Goal: Task Accomplishment & Management: Complete application form

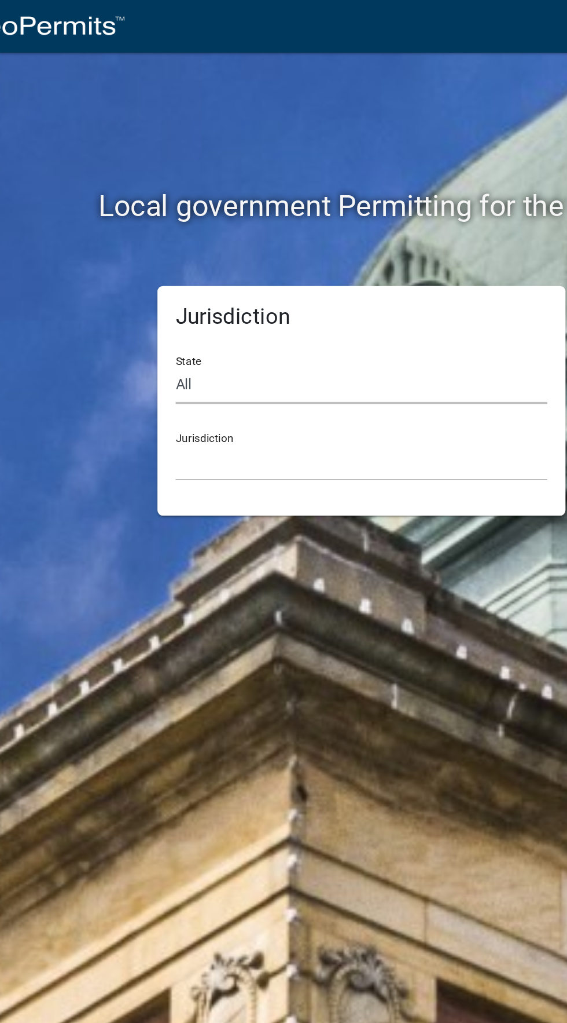
click at [313, 235] on select "All [US_STATE] [US_STATE] [US_STATE] [US_STATE] [US_STATE] [US_STATE] [US_STATE…" at bounding box center [283, 246] width 237 height 24
select select "[US_STATE]"
click at [165, 234] on select "All [US_STATE] [US_STATE] [US_STATE] [US_STATE] [US_STATE] [US_STATE] [US_STATE…" at bounding box center [283, 246] width 237 height 24
click at [207, 292] on select "City of [GEOGRAPHIC_DATA], [US_STATE] City of [GEOGRAPHIC_DATA], [US_STATE] Cit…" at bounding box center [283, 295] width 237 height 24
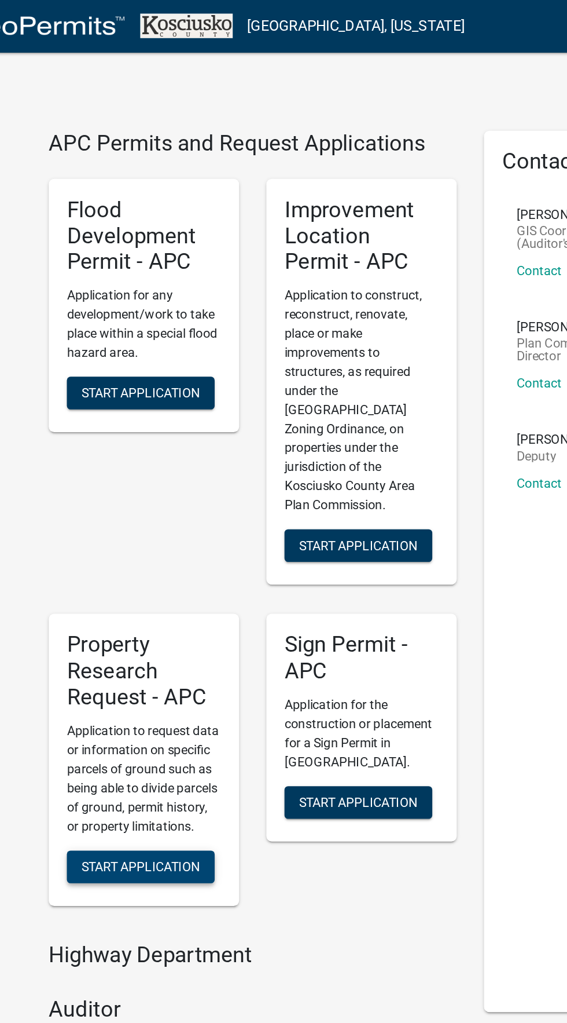
click at [156, 548] on span "Start Application" at bounding box center [143, 552] width 76 height 9
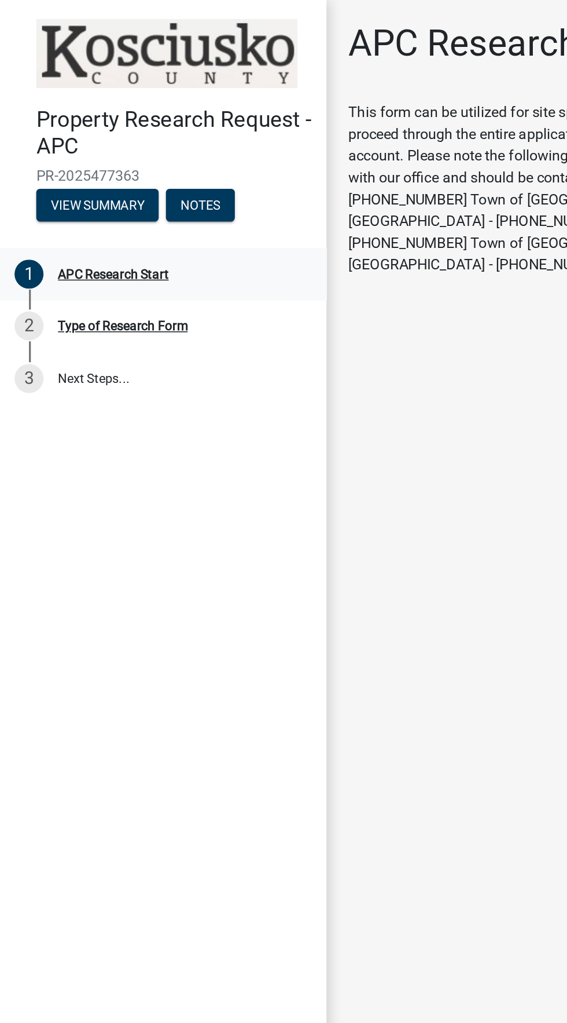
click at [56, 176] on div "APC Research Start" at bounding box center [72, 175] width 71 height 8
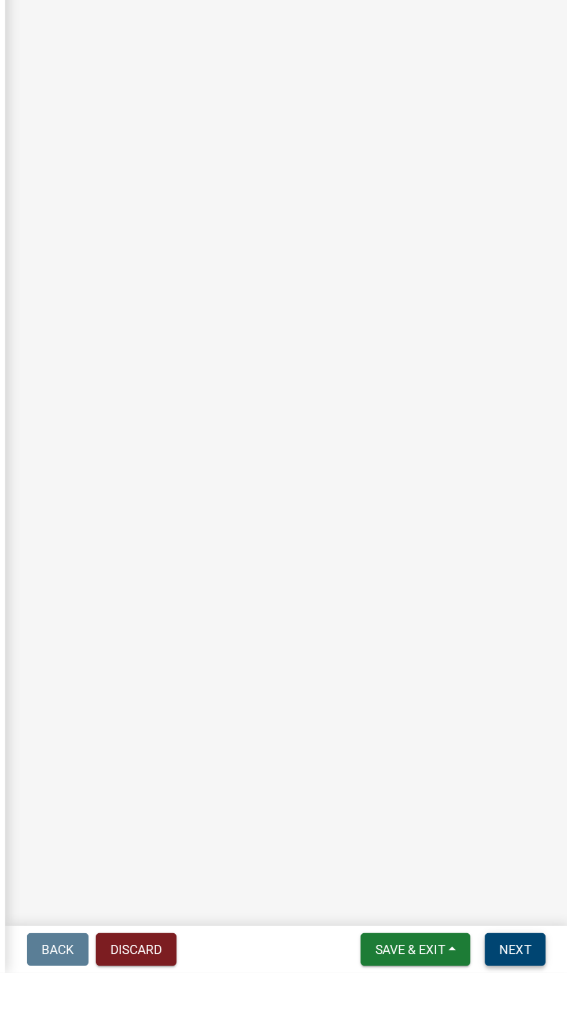
click at [528, 1018] on button "Next" at bounding box center [534, 1007] width 39 height 21
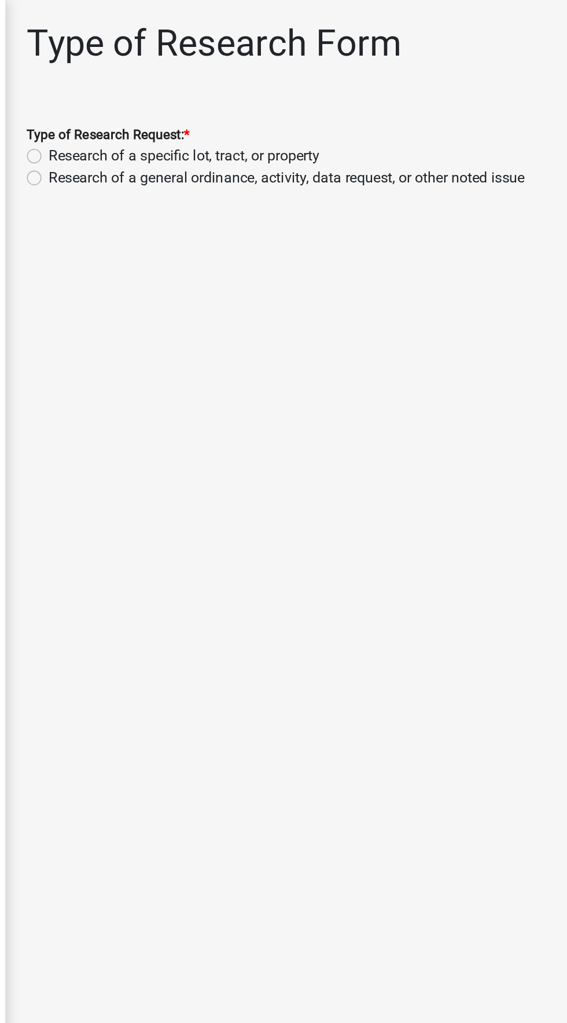
click at [274, 99] on label "Research of a specific lot, tract, or property" at bounding box center [322, 100] width 173 height 14
click at [244, 99] on input "Research of a specific lot, tract, or property" at bounding box center [240, 97] width 8 height 8
radio input "true"
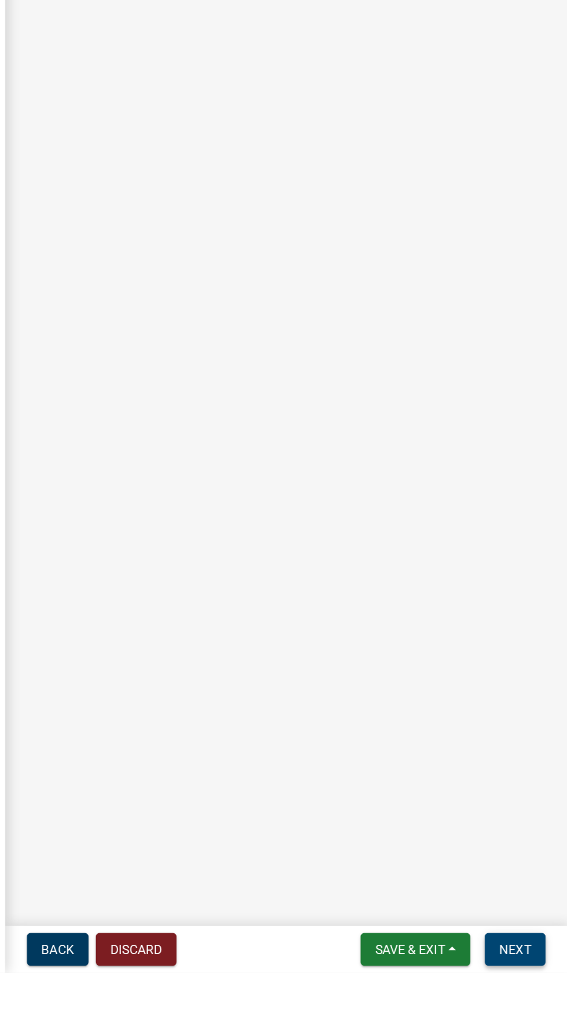
click at [535, 1018] on button "Next" at bounding box center [534, 1007] width 39 height 21
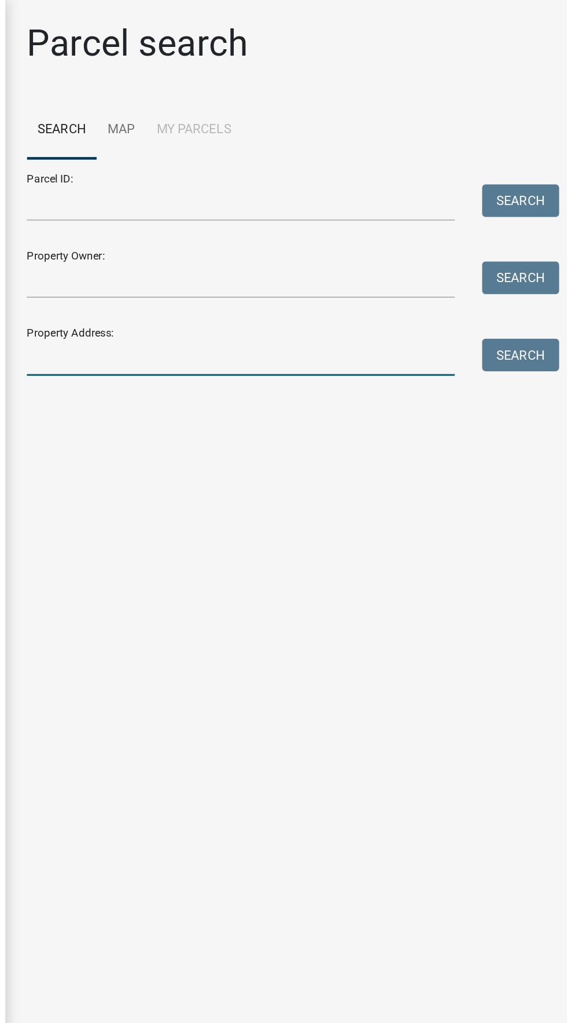
click at [261, 229] on input "Property Address:" at bounding box center [358, 228] width 273 height 24
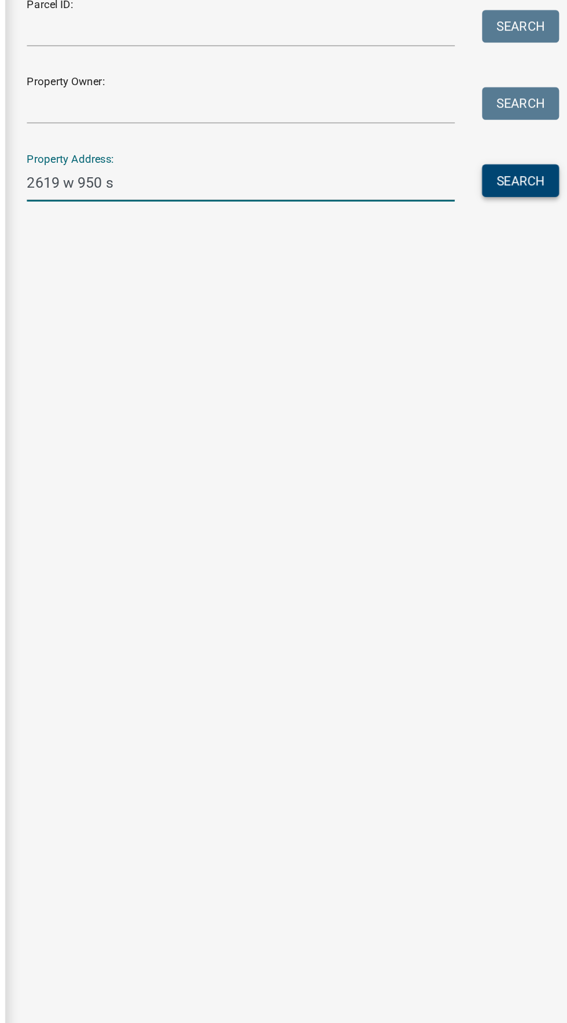
click at [526, 230] on button "Search" at bounding box center [537, 226] width 49 height 21
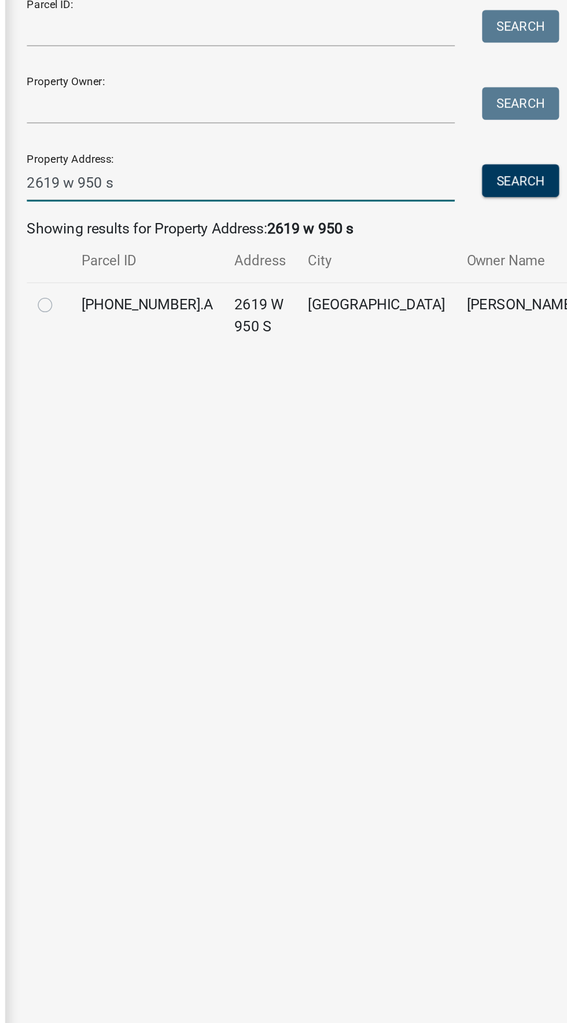
click at [383, 230] on input "2619 w 950 s" at bounding box center [358, 228] width 273 height 24
type input "26"
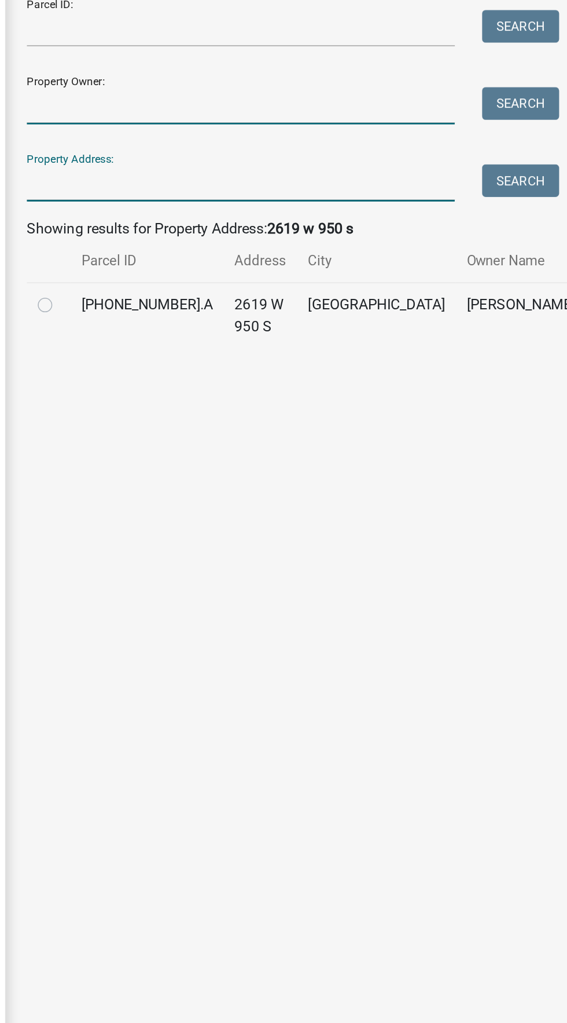
click at [413, 178] on input "Property Owner:" at bounding box center [358, 179] width 273 height 24
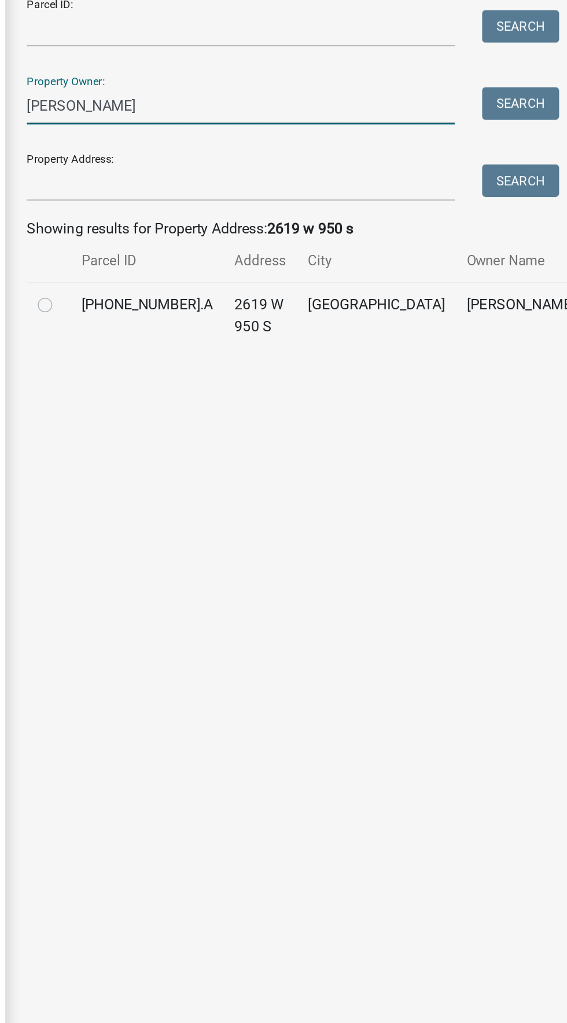
click at [539, 177] on button "Search" at bounding box center [537, 177] width 49 height 21
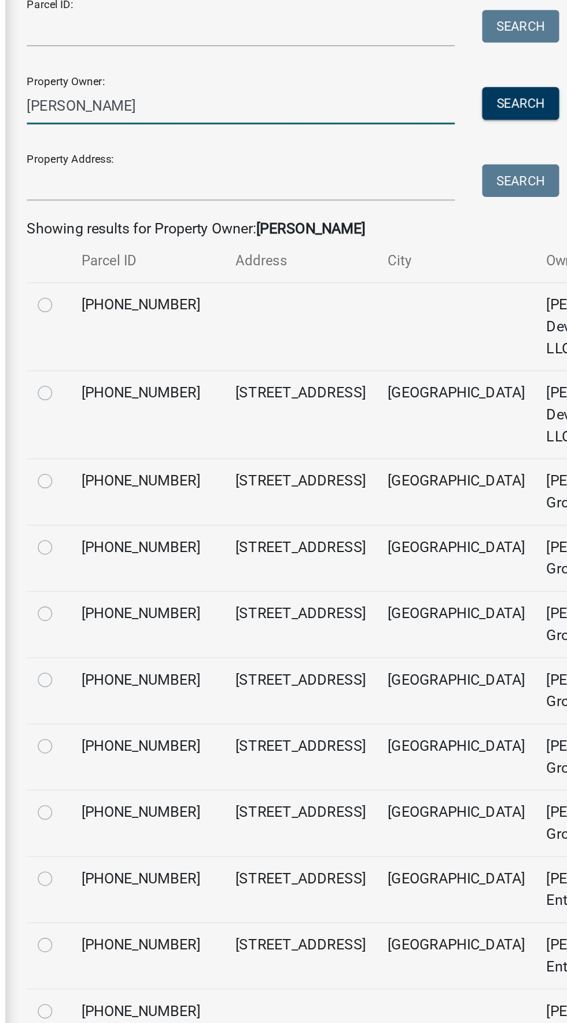
click at [394, 181] on input "[PERSON_NAME]" at bounding box center [358, 179] width 273 height 24
type input "[PERSON_NAME]"
click at [544, 174] on button "Search" at bounding box center [537, 177] width 49 height 21
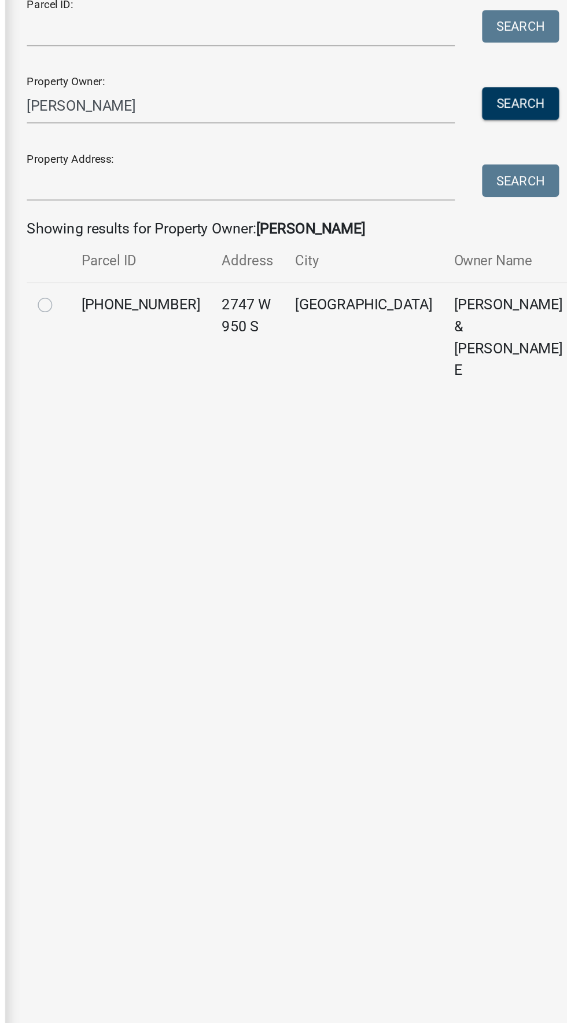
click at [243, 299] on label at bounding box center [243, 299] width 0 height 0
click at [243, 306] on input "radio" at bounding box center [247, 303] width 8 height 8
radio input "true"
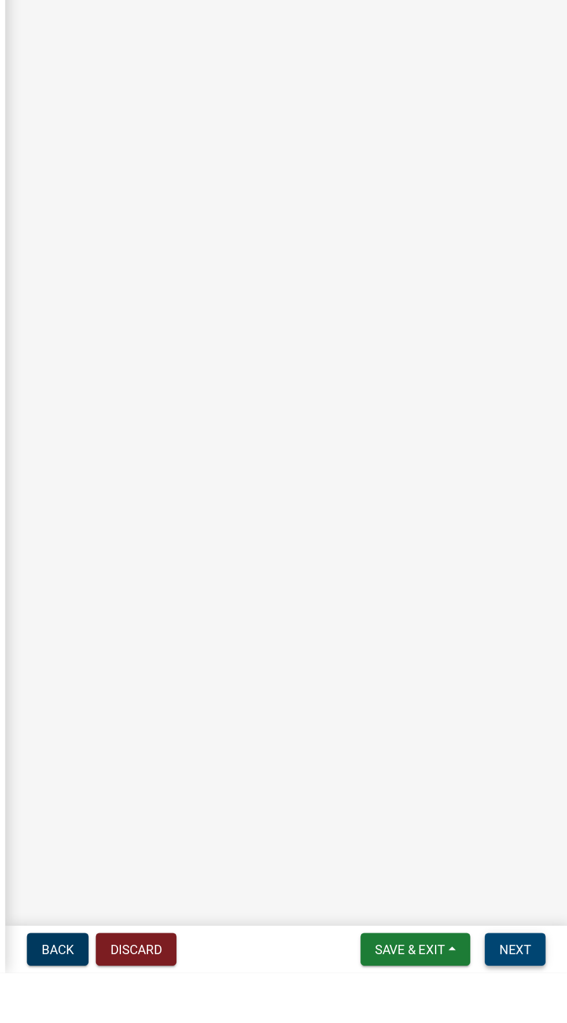
click at [526, 1018] on button "Next" at bounding box center [534, 1007] width 39 height 21
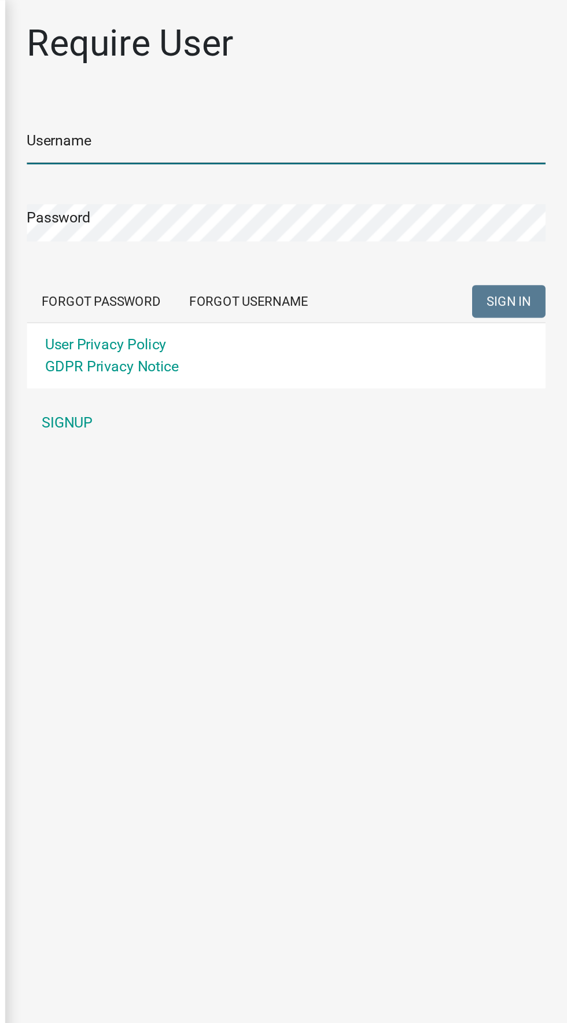
click at [262, 95] on input "Username" at bounding box center [387, 93] width 331 height 24
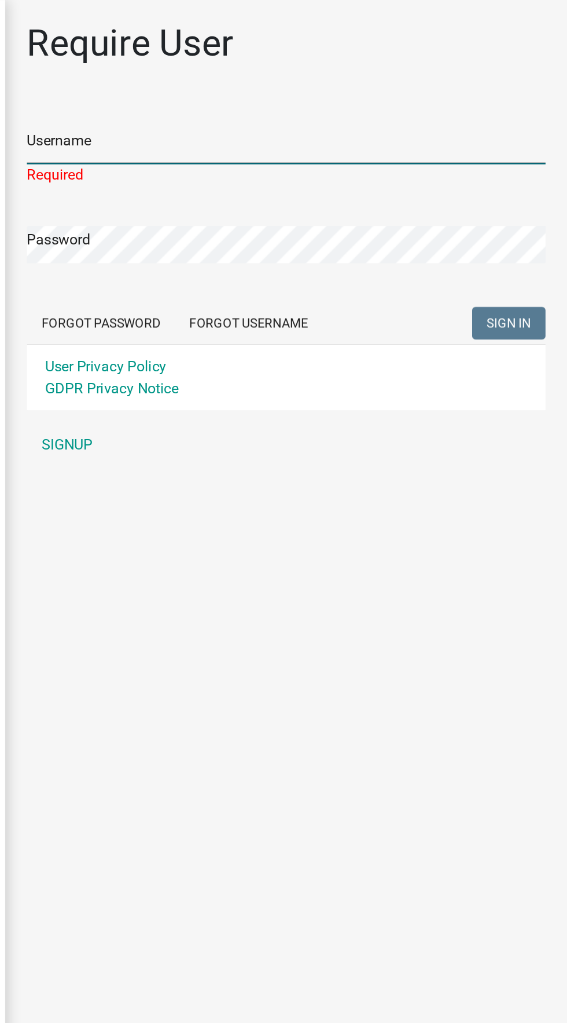
type input "crmangun"
click at [507, 196] on button "SIGN IN" at bounding box center [530, 206] width 47 height 21
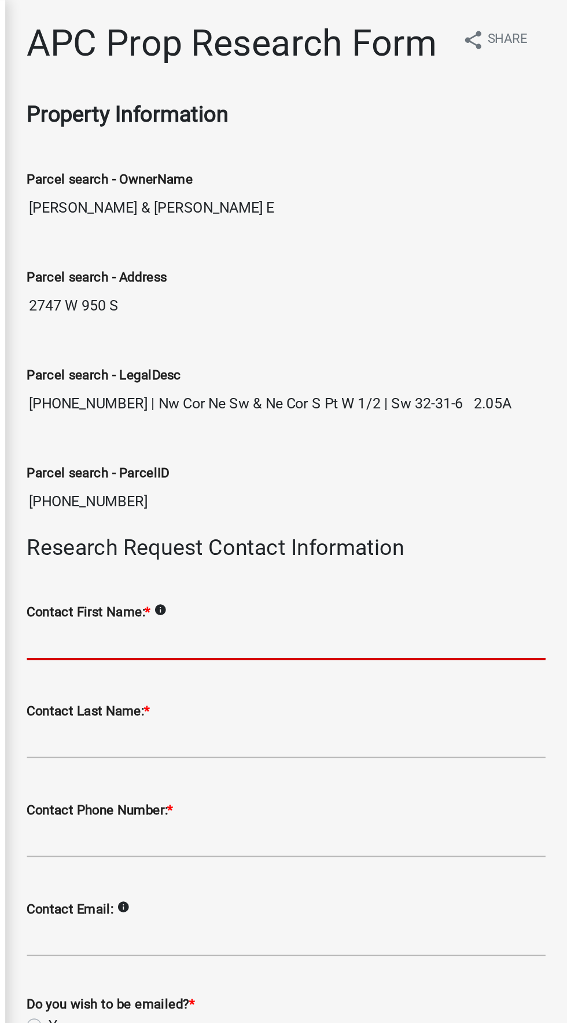
click at [429, 409] on input "Contact First Name: *" at bounding box center [387, 409] width 331 height 24
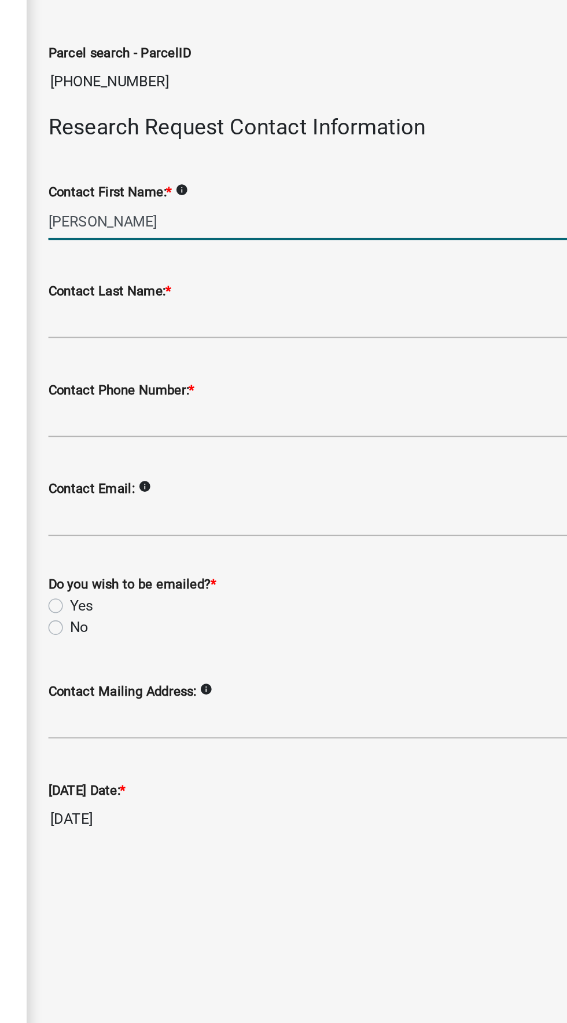
type input "[PERSON_NAME]"
click at [446, 473] on input "Contact Last Name: *" at bounding box center [387, 472] width 331 height 24
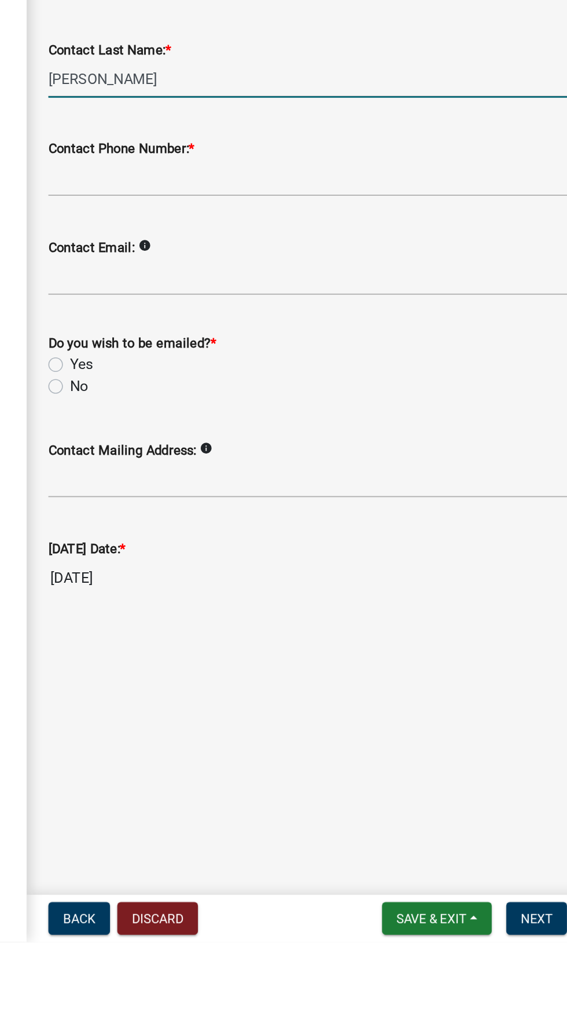
type input "[PERSON_NAME]"
click at [447, 536] on input "Contact Phone Number: *" at bounding box center [387, 535] width 331 height 24
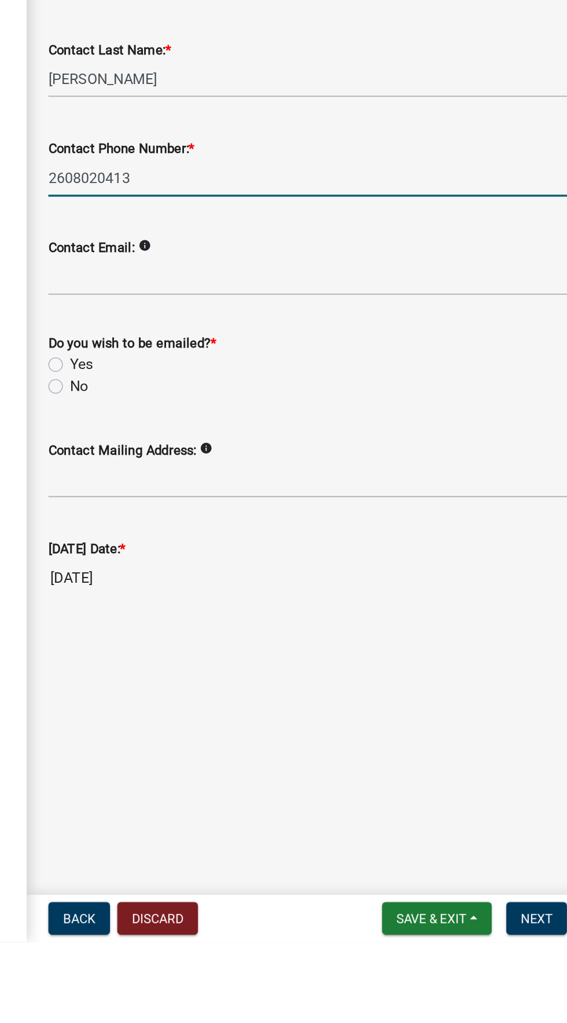
type input "2608020413"
click at [477, 597] on input "Contact Email:" at bounding box center [387, 599] width 331 height 24
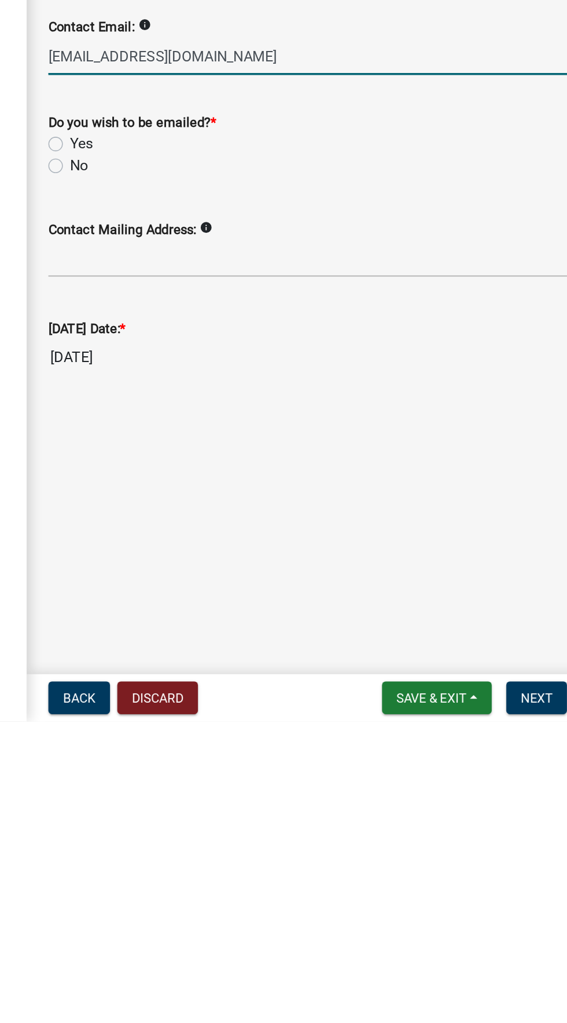
type input "[EMAIL_ADDRESS][DOMAIN_NAME]"
click at [240, 673] on label "No" at bounding box center [242, 668] width 12 height 14
click at [240, 669] on input "No" at bounding box center [240, 665] width 8 height 8
radio input "true"
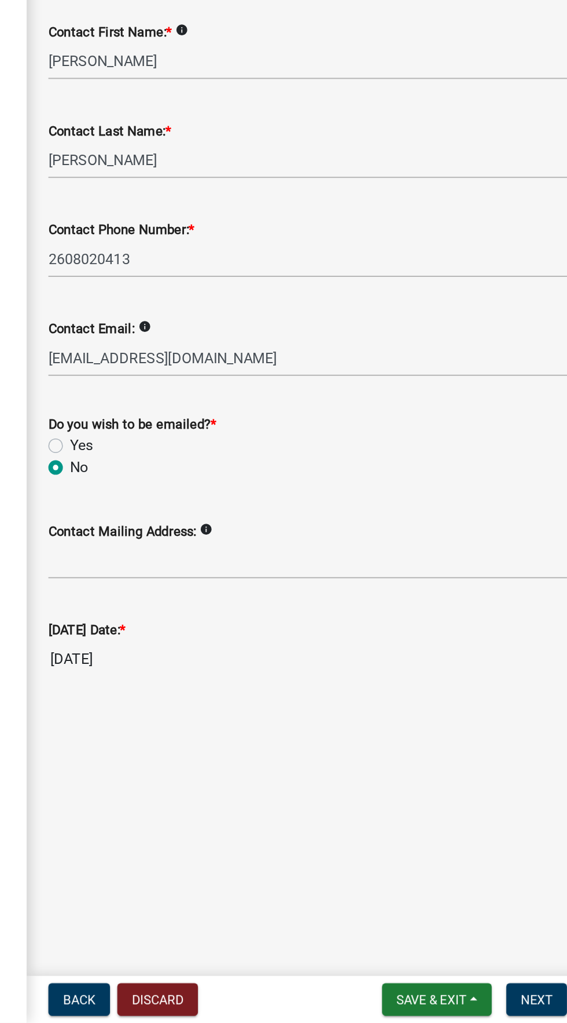
click at [236, 668] on label "No" at bounding box center [242, 668] width 12 height 14
click at [236, 668] on input "No" at bounding box center [240, 665] width 8 height 8
click at [242, 713] on label "Contact Mailing Address:" at bounding box center [269, 709] width 94 height 8
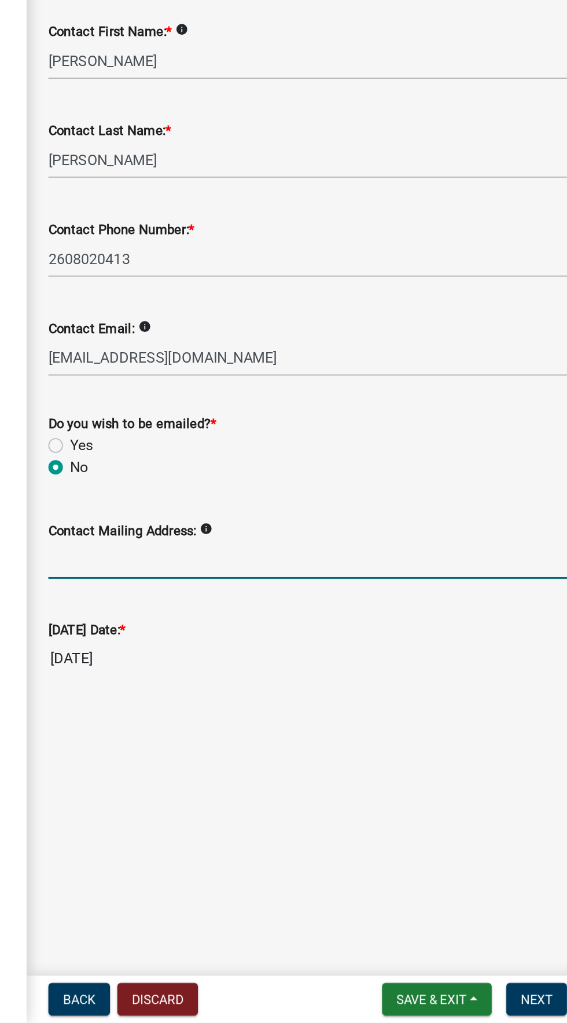
click at [242, 716] on input "Contact Mailing Address:" at bounding box center [387, 728] width 331 height 24
type input "[STREET_ADDRESS]"
click at [236, 653] on label "Yes" at bounding box center [243, 654] width 14 height 14
click at [236, 653] on input "Yes" at bounding box center [240, 651] width 8 height 8
radio input "true"
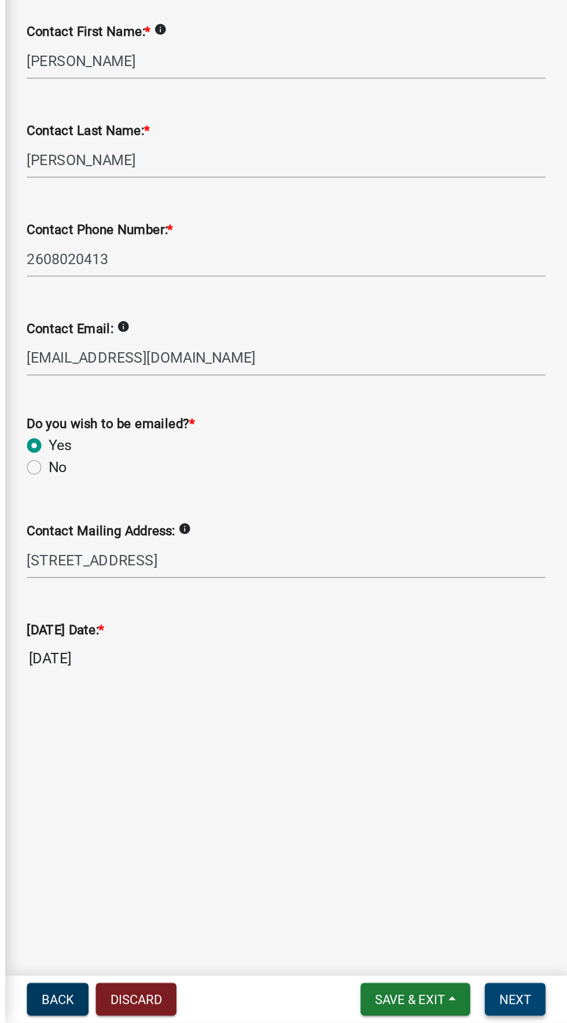
click at [535, 999] on button "Next" at bounding box center [534, 1007] width 39 height 21
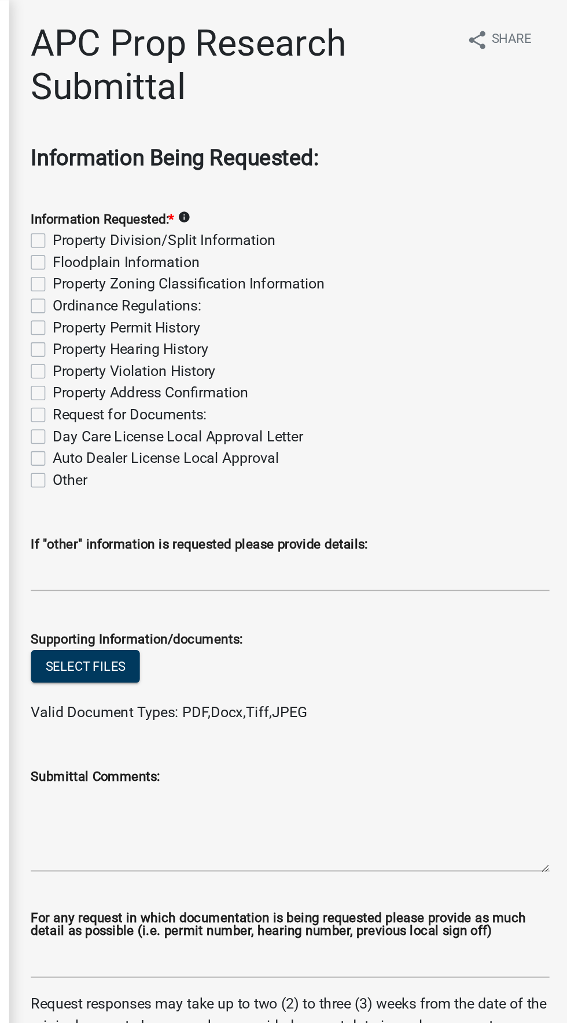
click at [239, 149] on label "Property Division/Split Information" at bounding box center [307, 154] width 142 height 14
click at [239, 149] on input "Property Division/Split Information" at bounding box center [240, 151] width 8 height 8
checkbox input "true"
checkbox input "false"
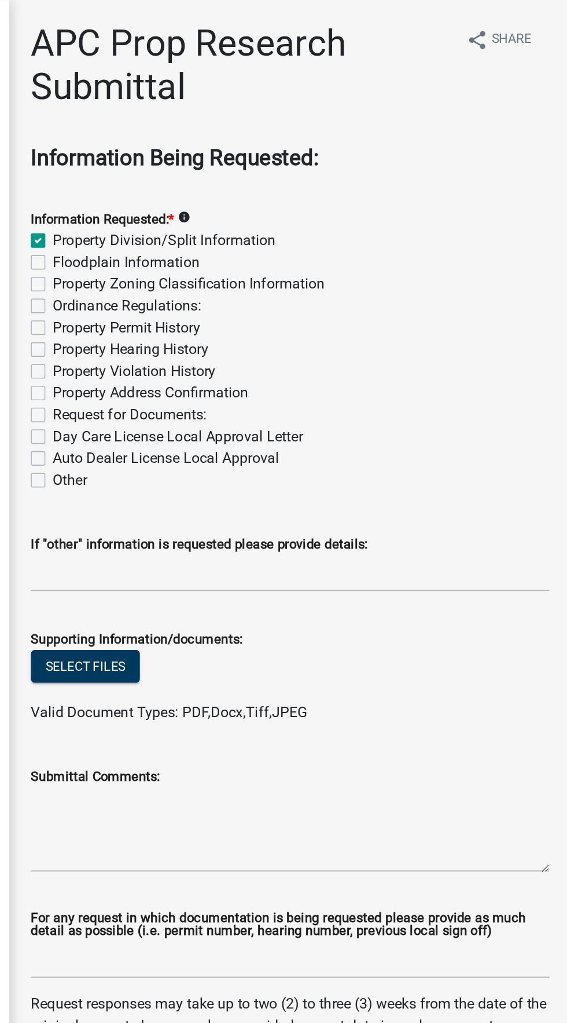
checkbox input "false"
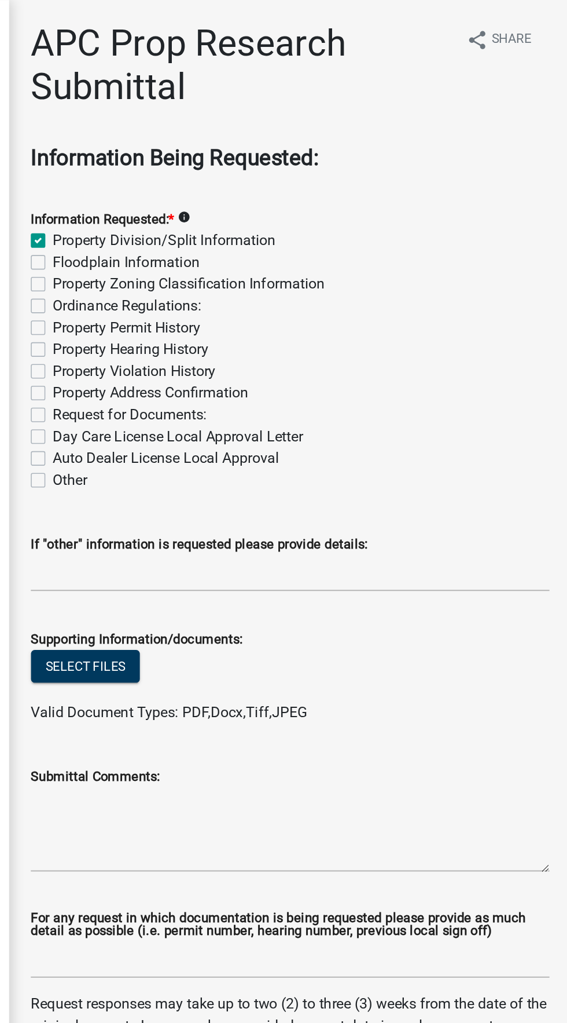
checkbox input "false"
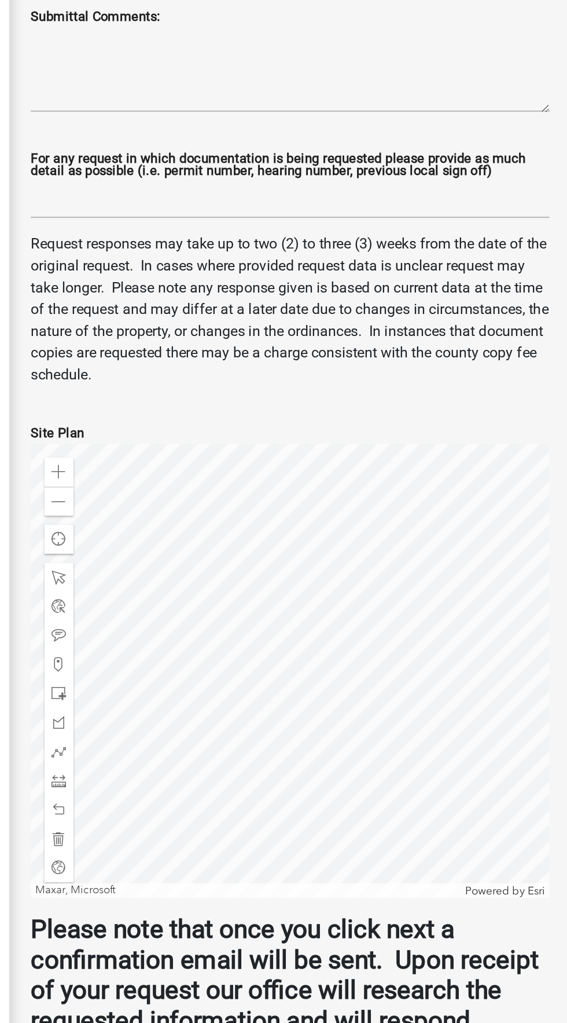
scroll to position [143, 0]
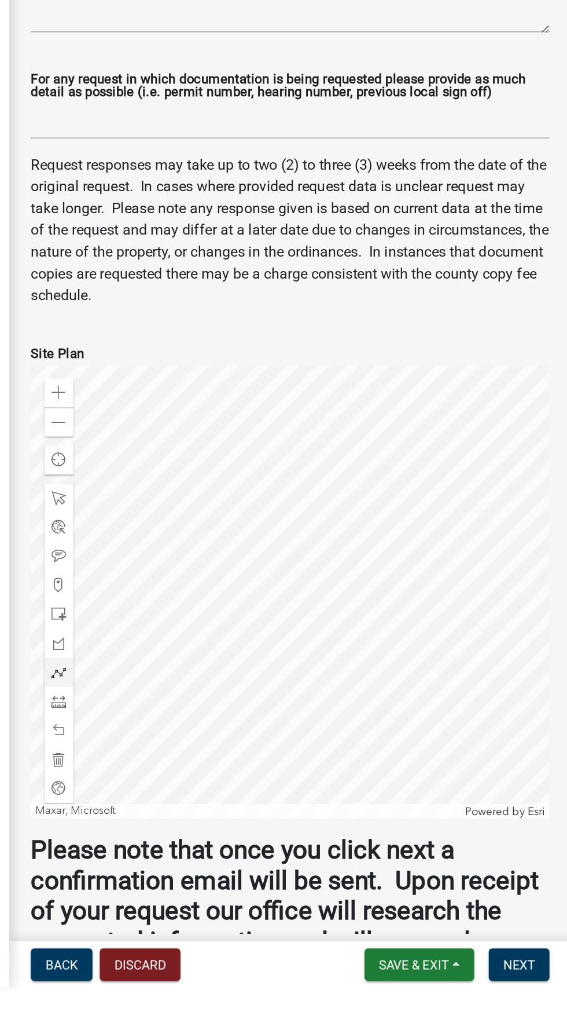
click at [237, 824] on span at bounding box center [240, 820] width 9 height 9
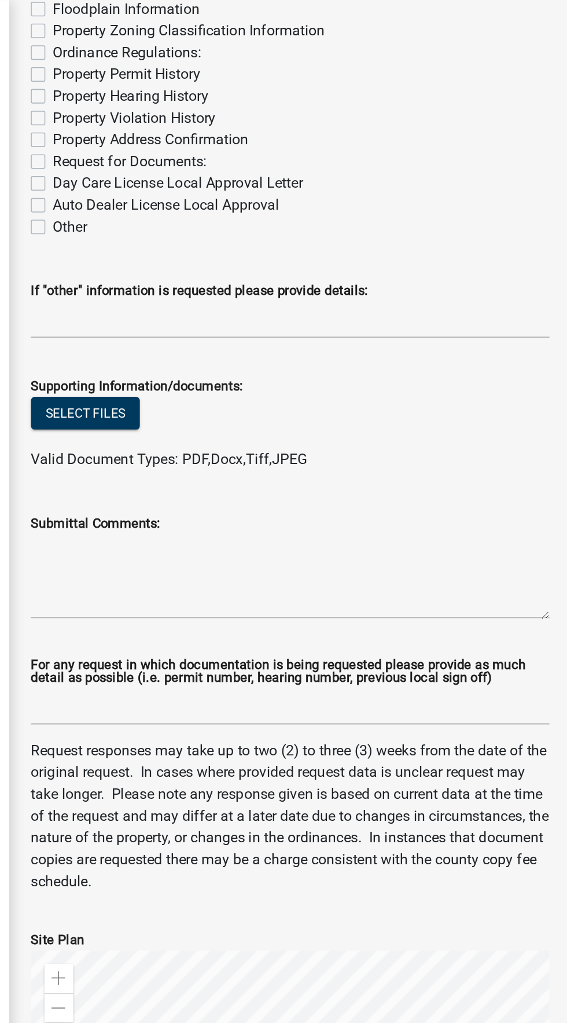
scroll to position [162, 0]
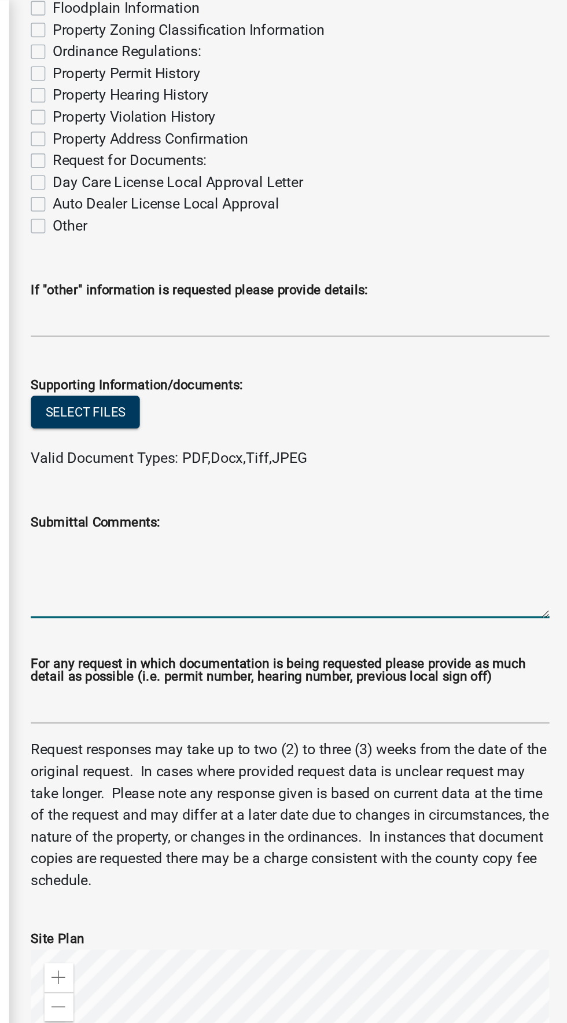
click at [460, 389] on textarea "Submittal Comments:" at bounding box center [387, 367] width 331 height 54
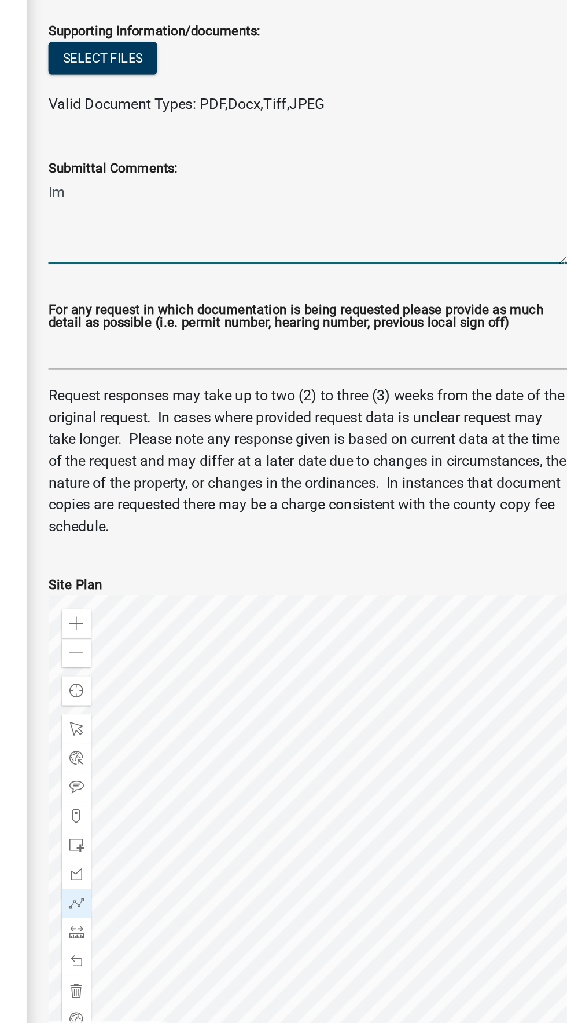
type textarea "Im"
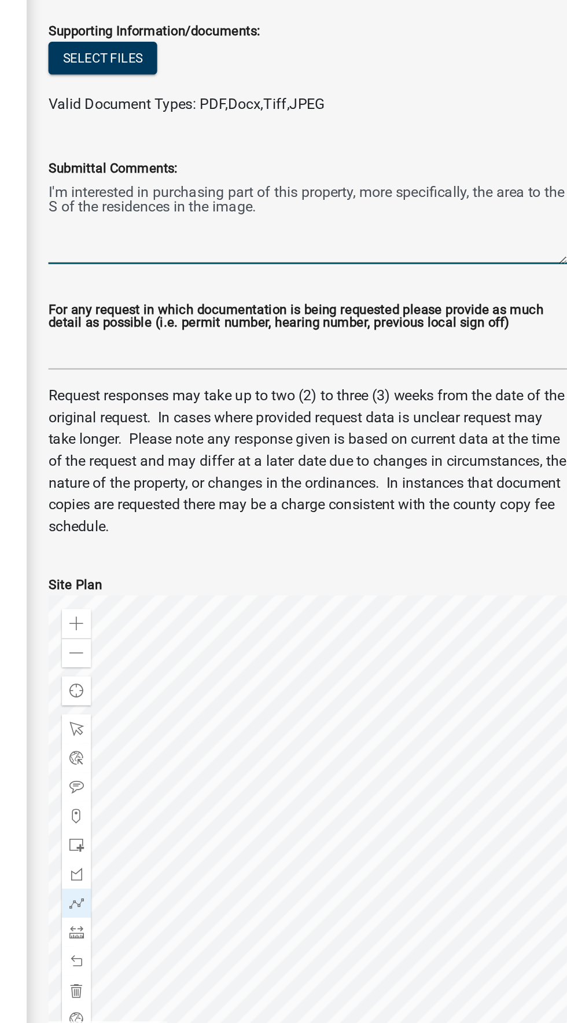
click at [451, 360] on textarea "I'm interested in purchasing part of this property, more specifically, the area…" at bounding box center [387, 367] width 331 height 54
click at [534, 357] on textarea "I'm interested in purchasing part of this property, more specifically, the area…" at bounding box center [387, 367] width 331 height 54
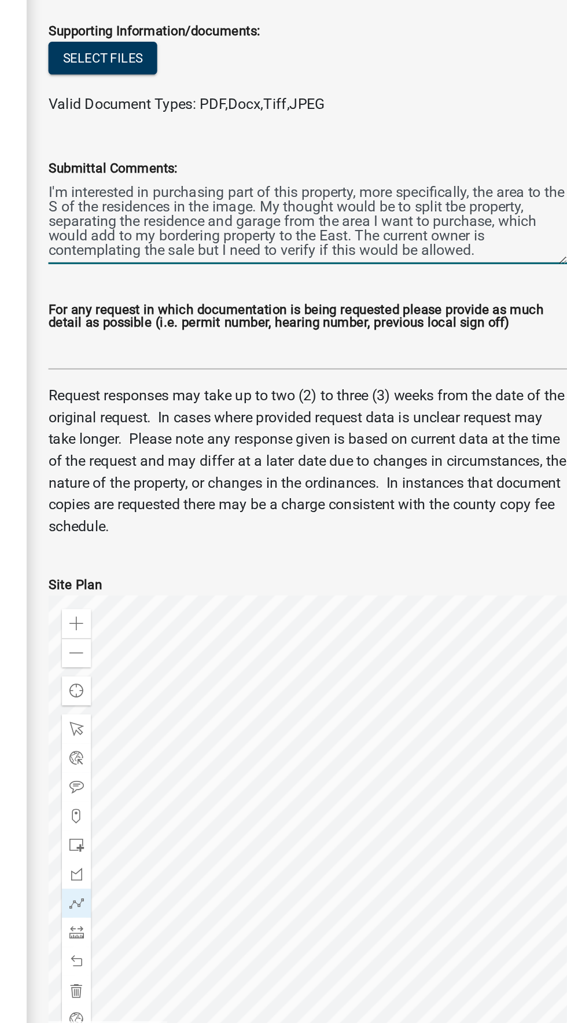
scroll to position [232, 0]
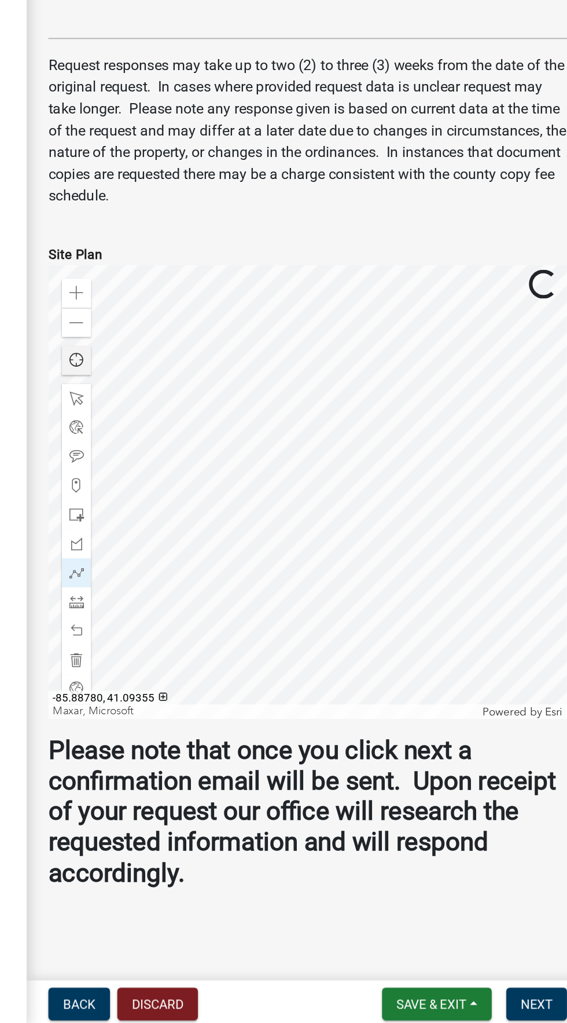
type textarea "I'm interested in purchasing part of this property, more specifically, the area…"
click at [242, 598] on span "Find my location" at bounding box center [240, 596] width 9 height 9
click at [244, 727] on div at bounding box center [240, 732] width 19 height 19
click at [236, 666] on div at bounding box center [240, 658] width 19 height 19
click at [232, 737] on div at bounding box center [240, 732] width 19 height 19
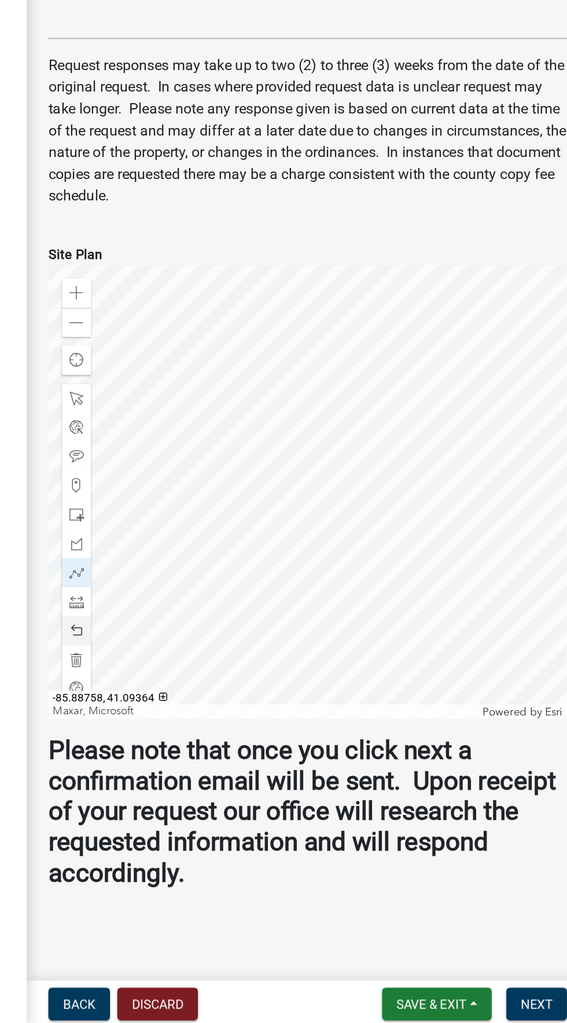
click at [231, 772] on div at bounding box center [240, 769] width 19 height 19
click at [231, 775] on div at bounding box center [240, 769] width 19 height 19
click at [233, 771] on div at bounding box center [240, 769] width 19 height 19
click at [233, 775] on div at bounding box center [240, 769] width 19 height 19
click at [233, 768] on div at bounding box center [240, 769] width 19 height 19
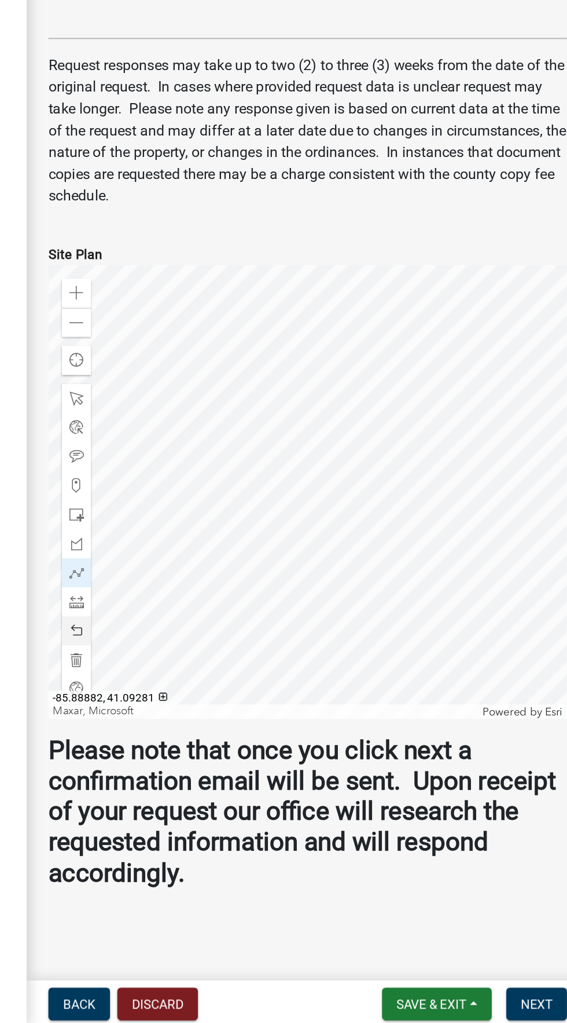
click at [241, 767] on span at bounding box center [240, 769] width 9 height 9
click at [240, 771] on span at bounding box center [240, 769] width 9 height 9
click at [242, 760] on div at bounding box center [240, 769] width 19 height 19
click at [244, 769] on span at bounding box center [240, 769] width 9 height 9
click at [243, 786] on span at bounding box center [240, 787] width 9 height 9
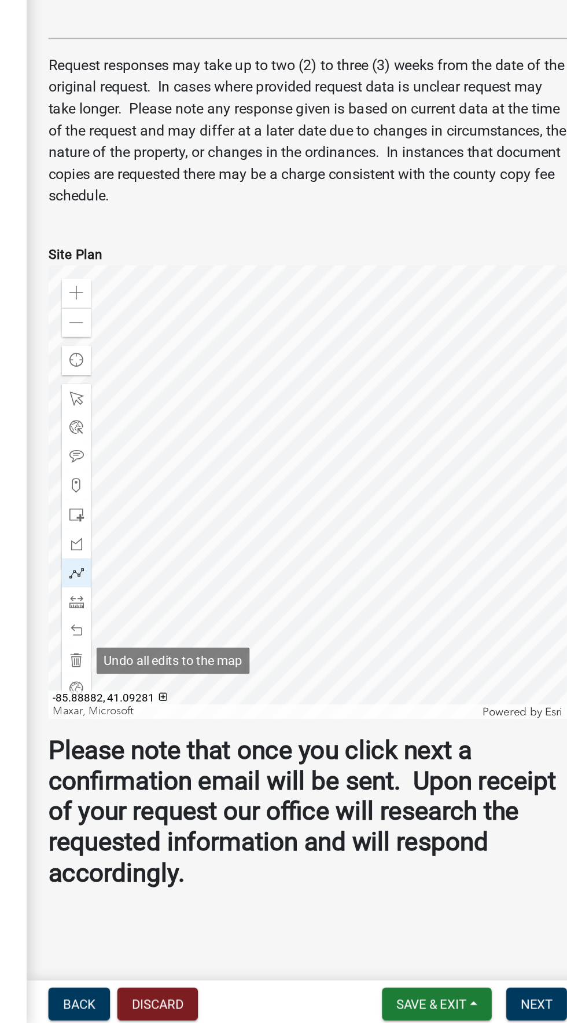
click at [242, 735] on span at bounding box center [240, 732] width 9 height 9
click at [232, 682] on div at bounding box center [240, 677] width 19 height 19
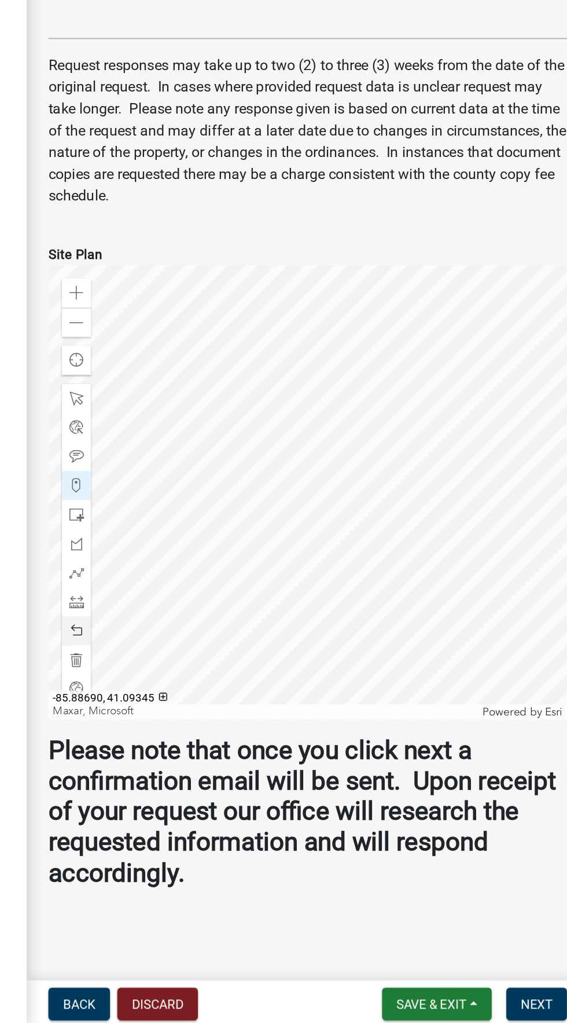
click at [231, 774] on div at bounding box center [240, 769] width 19 height 19
click at [237, 770] on span at bounding box center [240, 769] width 9 height 9
click at [235, 770] on div at bounding box center [240, 769] width 19 height 19
click at [237, 767] on span at bounding box center [240, 769] width 9 height 9
click at [247, 772] on div at bounding box center [240, 769] width 19 height 19
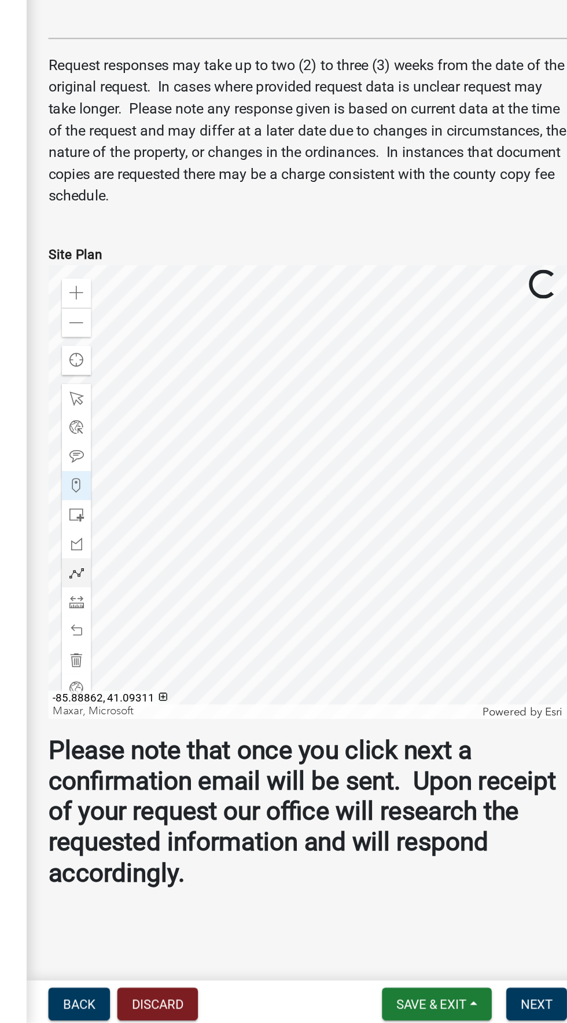
click at [238, 732] on span at bounding box center [240, 732] width 9 height 9
click at [246, 770] on div at bounding box center [240, 769] width 19 height 19
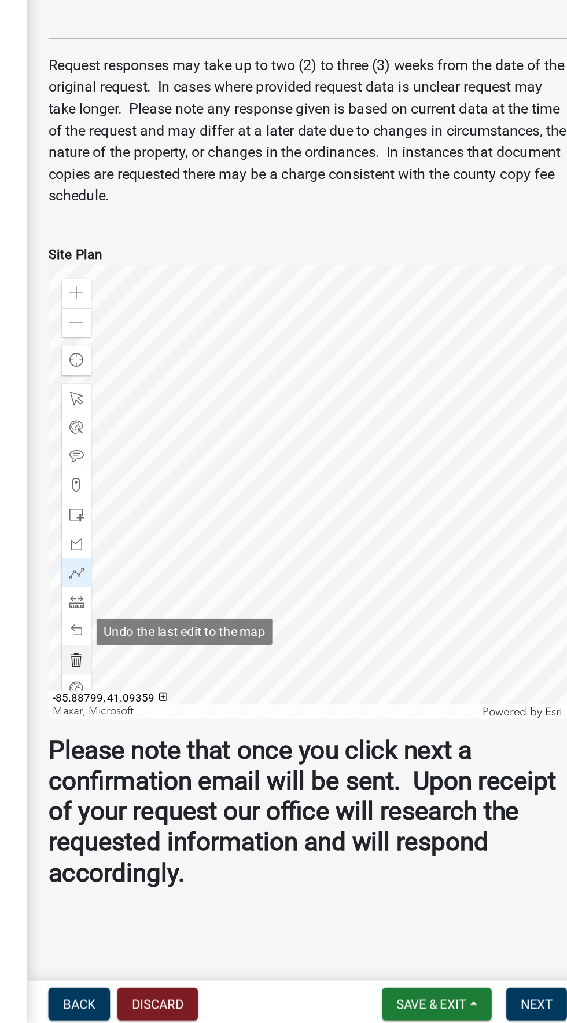
click at [240, 785] on span at bounding box center [240, 787] width 9 height 9
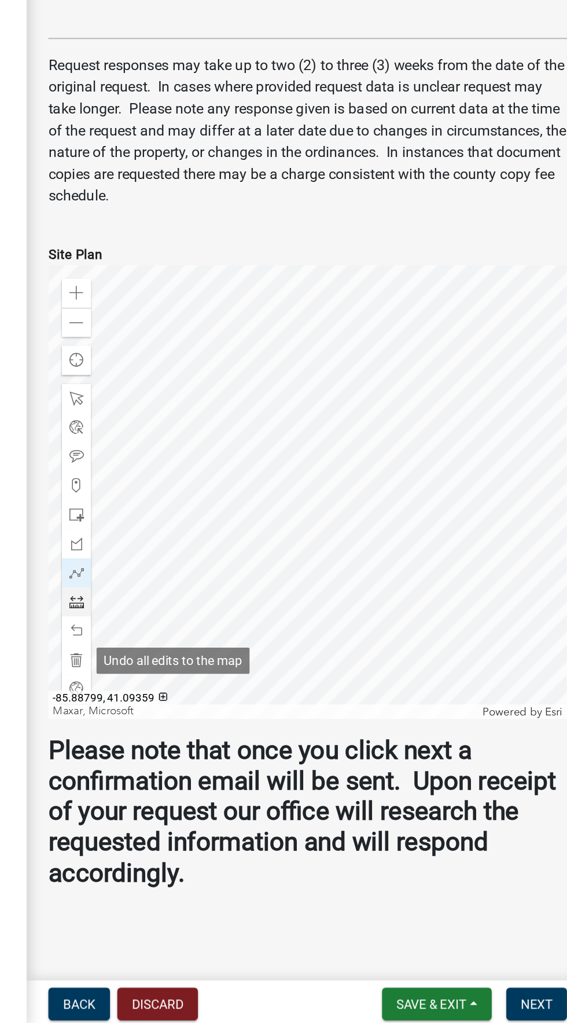
click at [245, 750] on div at bounding box center [240, 751] width 19 height 19
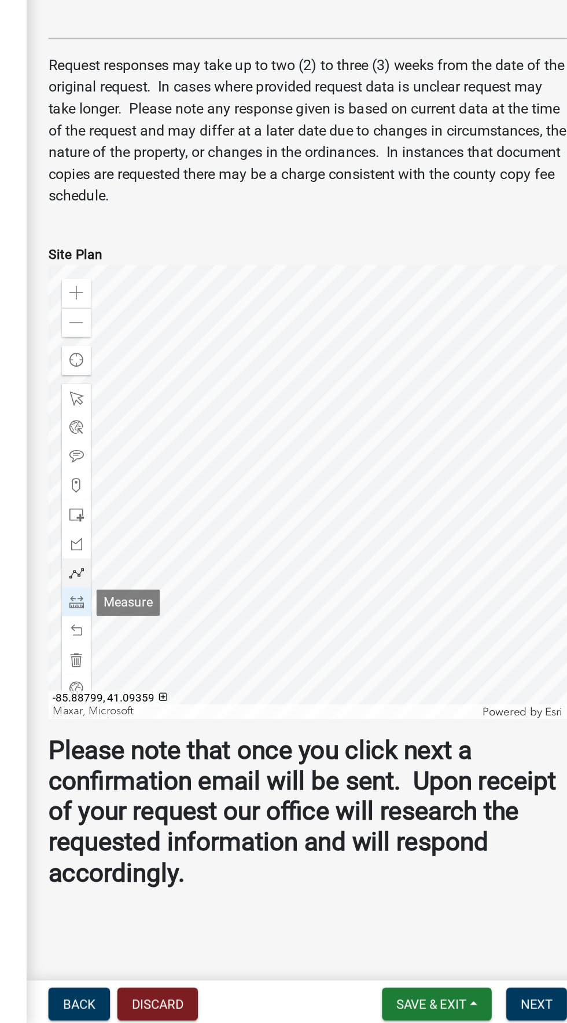
click at [233, 735] on div at bounding box center [240, 732] width 19 height 19
click at [237, 765] on div at bounding box center [240, 769] width 19 height 19
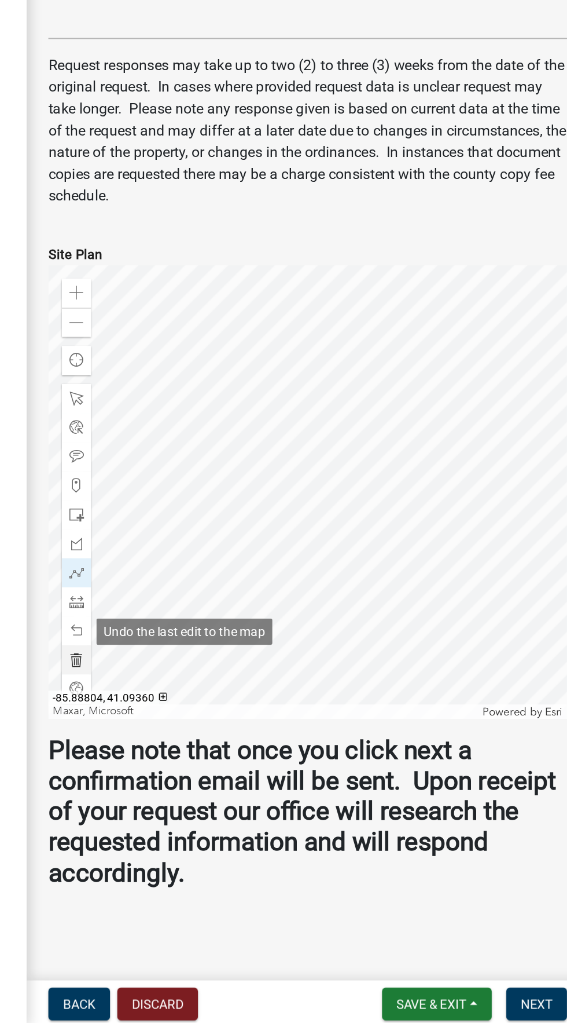
click at [239, 785] on span at bounding box center [240, 787] width 9 height 9
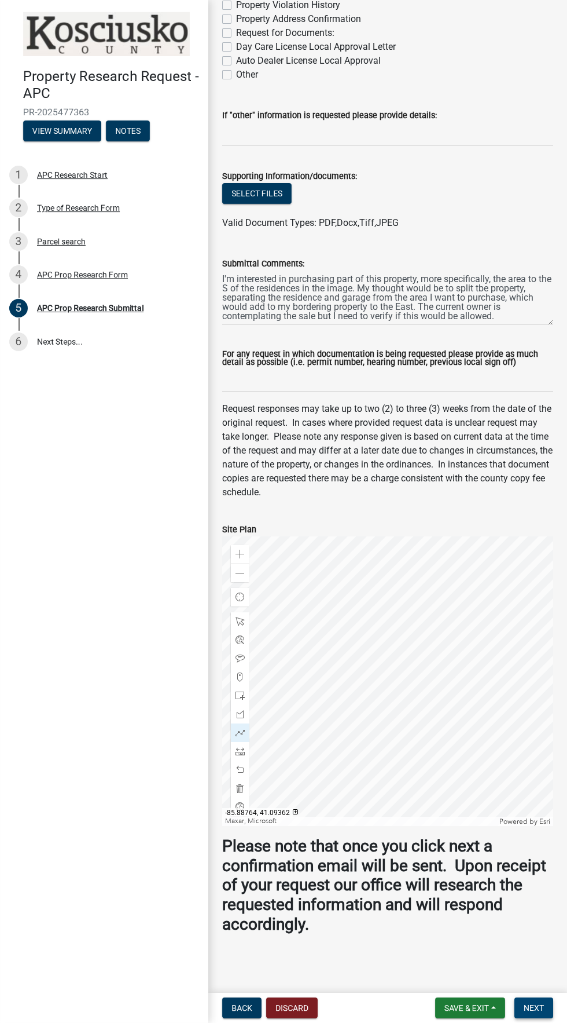
click at [534, 1008] on span "Next" at bounding box center [534, 1007] width 20 height 9
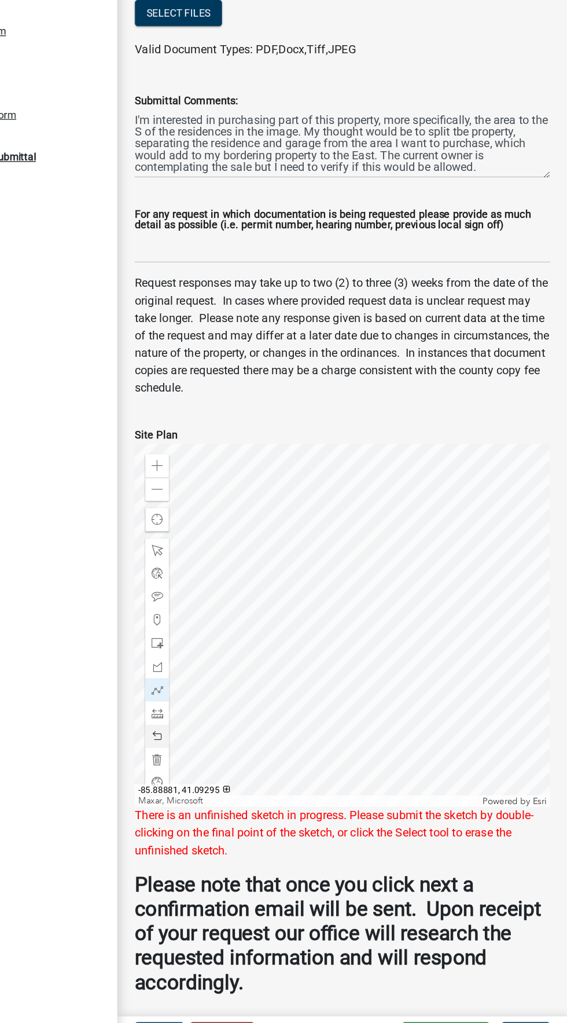
click at [248, 769] on div at bounding box center [240, 769] width 19 height 19
click at [246, 773] on div at bounding box center [240, 769] width 19 height 19
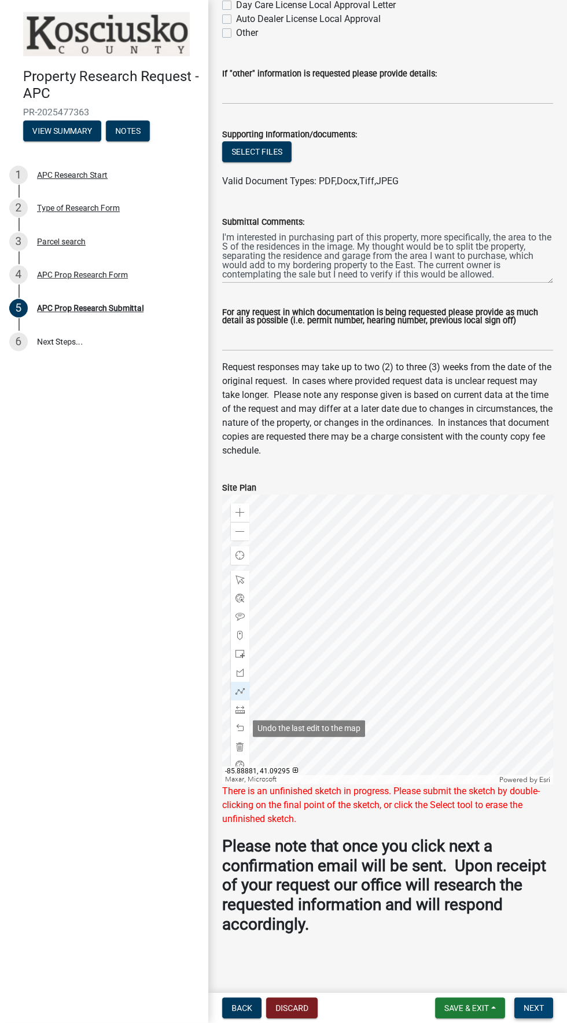
click at [544, 1004] on span "Next" at bounding box center [534, 1007] width 20 height 9
click at [538, 1007] on span "Next" at bounding box center [534, 1007] width 20 height 9
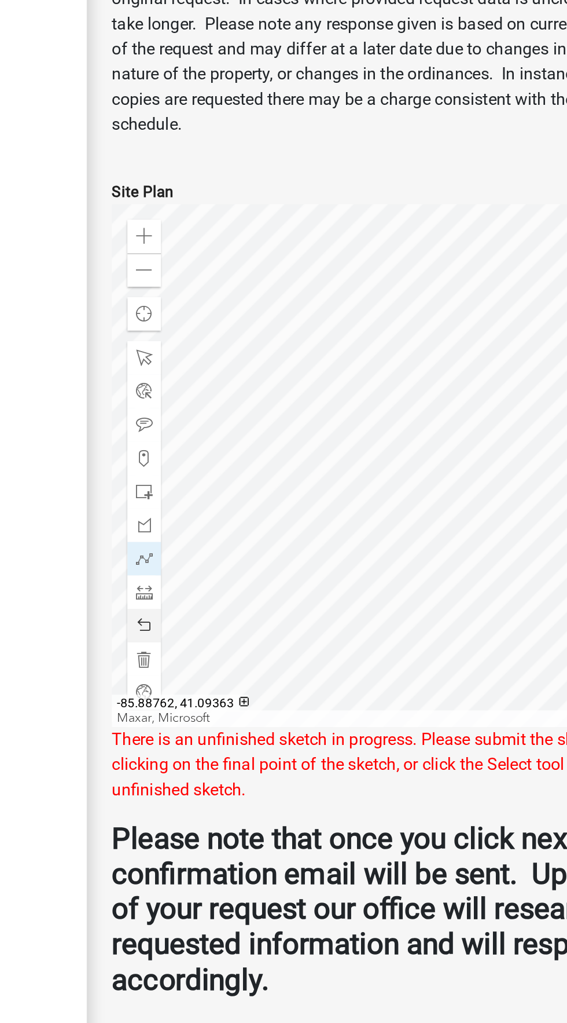
click at [232, 731] on div at bounding box center [240, 728] width 19 height 19
click at [233, 728] on div at bounding box center [240, 728] width 19 height 19
click at [235, 728] on div at bounding box center [240, 728] width 19 height 19
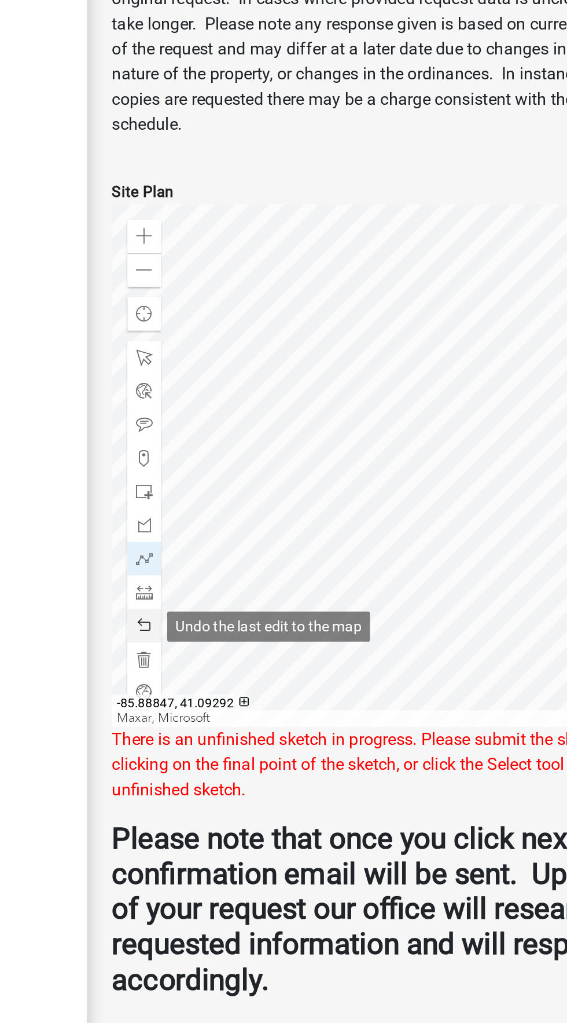
click at [242, 732] on span at bounding box center [240, 727] width 9 height 9
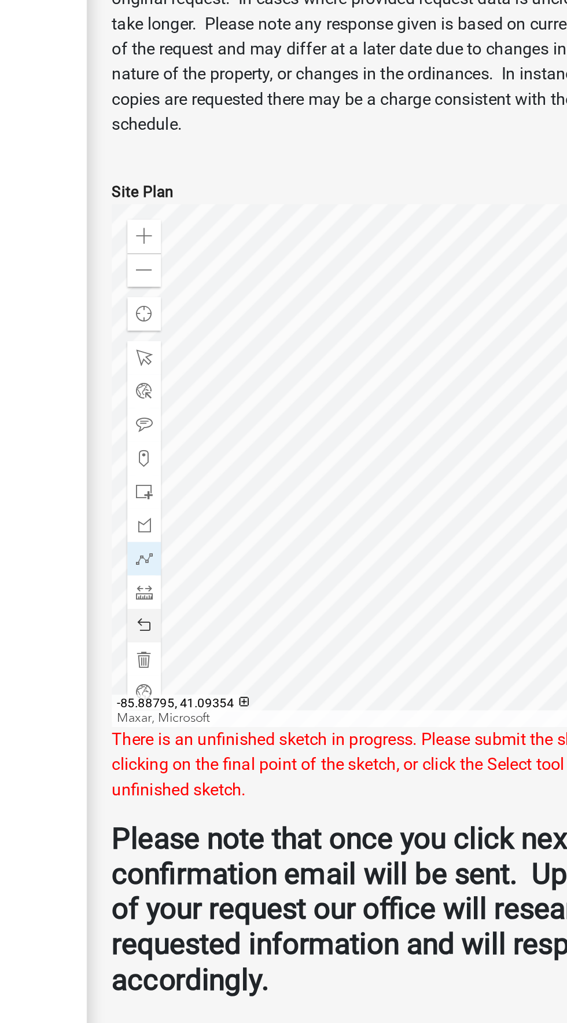
click at [243, 723] on div at bounding box center [240, 728] width 19 height 19
click at [242, 730] on span at bounding box center [240, 727] width 9 height 9
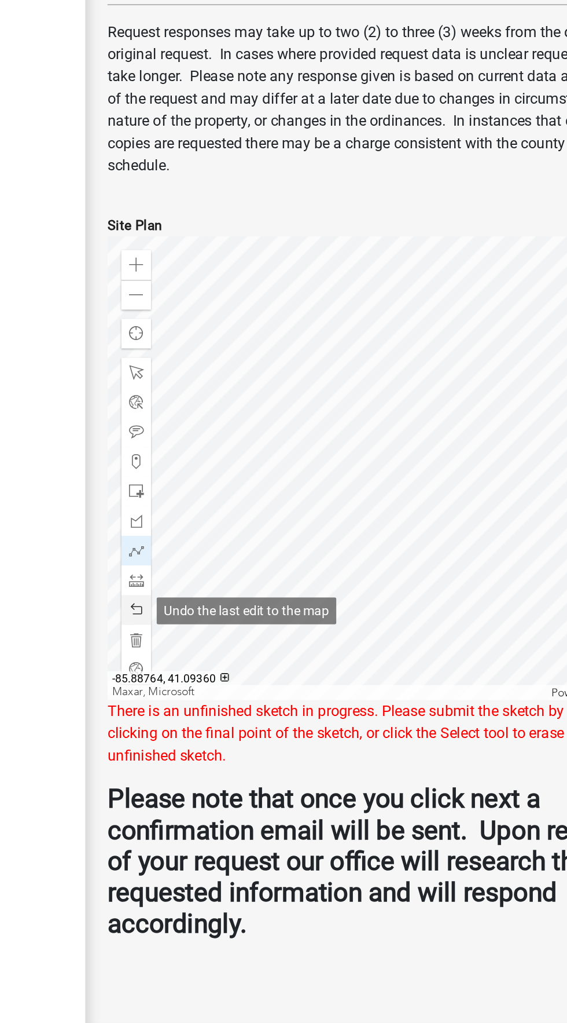
scroll to position [185, 0]
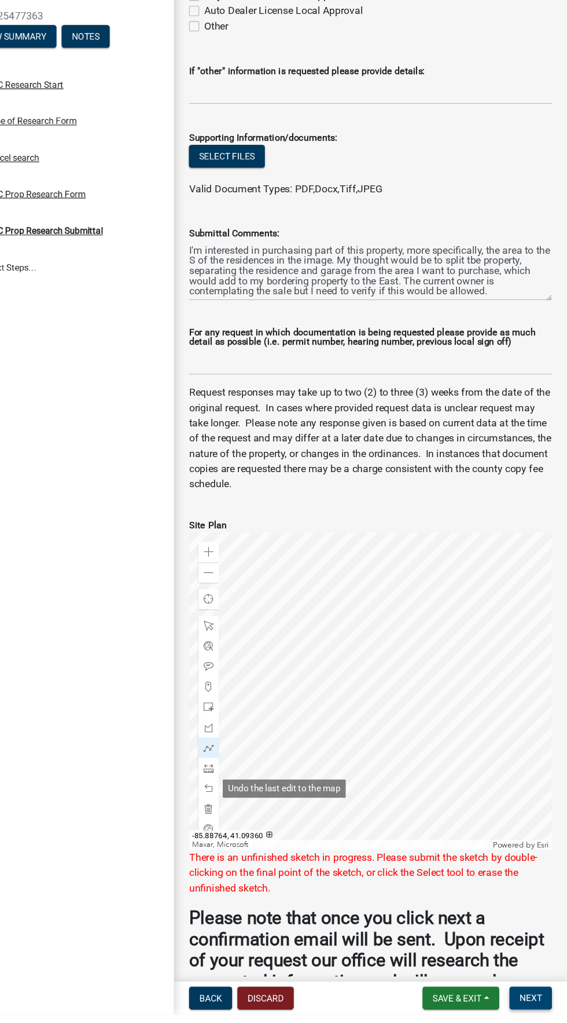
click at [543, 1012] on span "Next" at bounding box center [534, 1007] width 20 height 9
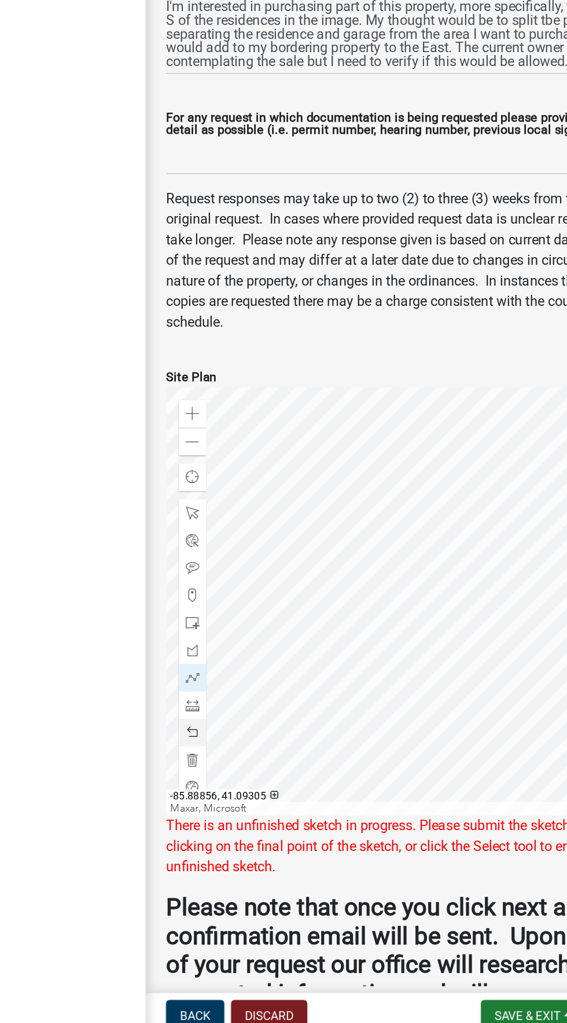
click at [237, 812] on span at bounding box center [240, 816] width 9 height 9
click at [244, 823] on div at bounding box center [240, 816] width 19 height 19
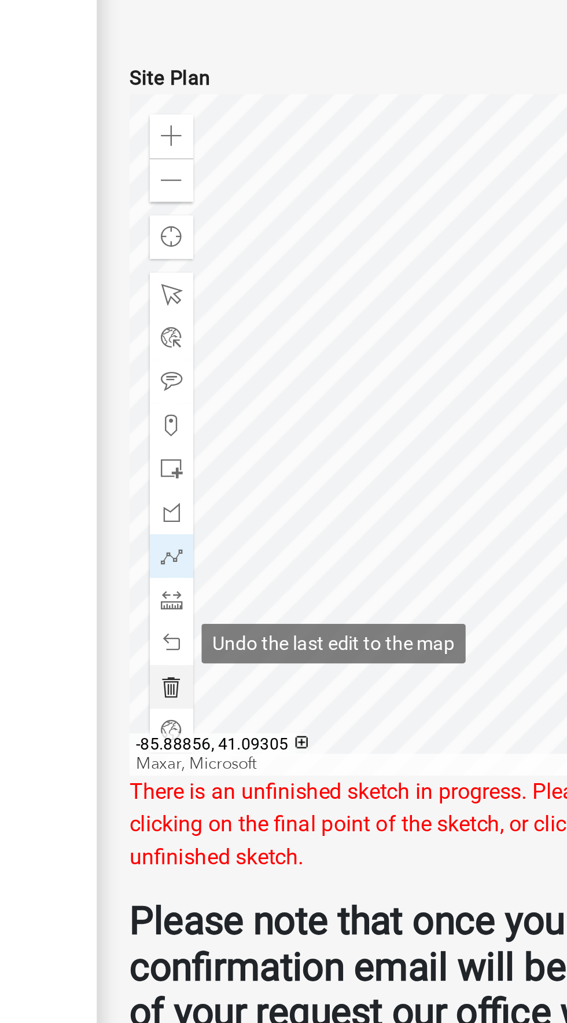
click at [235, 835] on div at bounding box center [240, 835] width 19 height 19
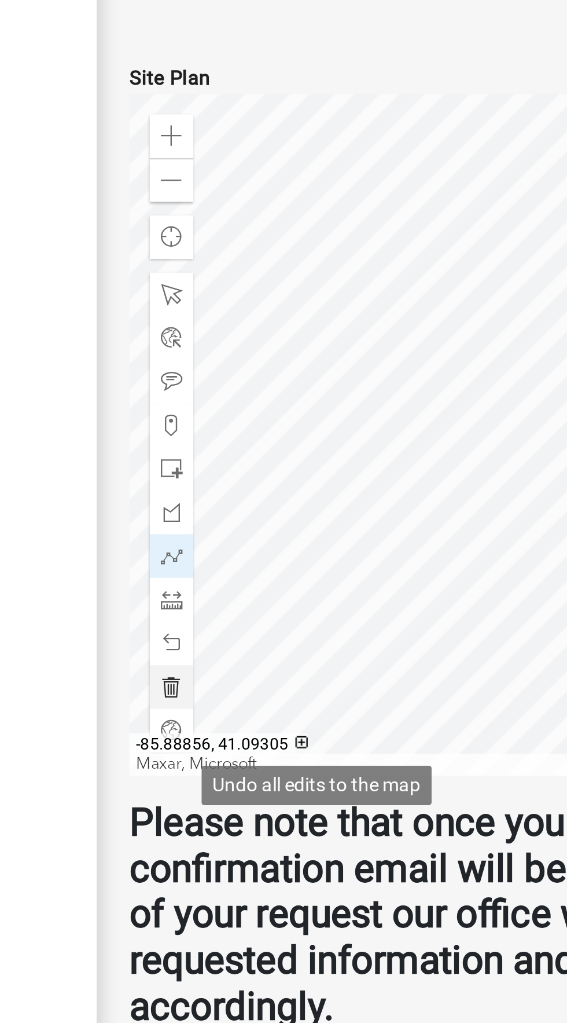
scroll to position [143, 0]
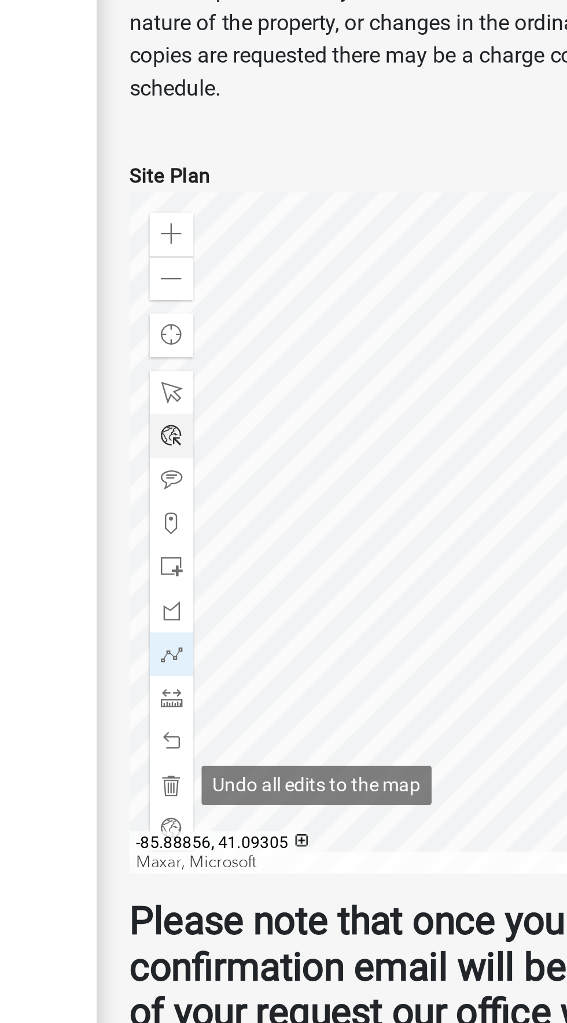
click at [247, 732] on div at bounding box center [240, 728] width 19 height 19
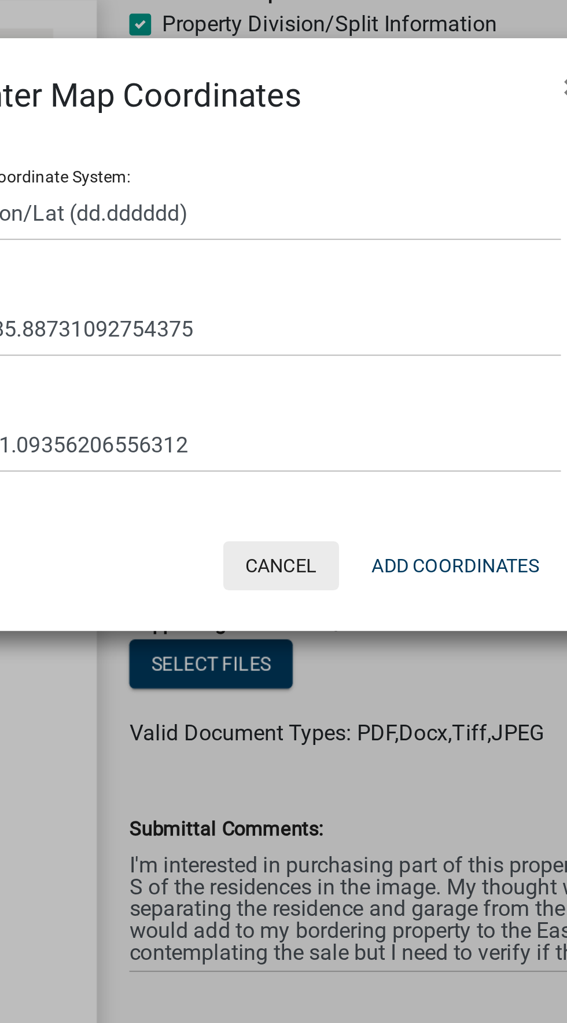
click at [288, 248] on button "Cancel" at bounding box center [286, 240] width 49 height 21
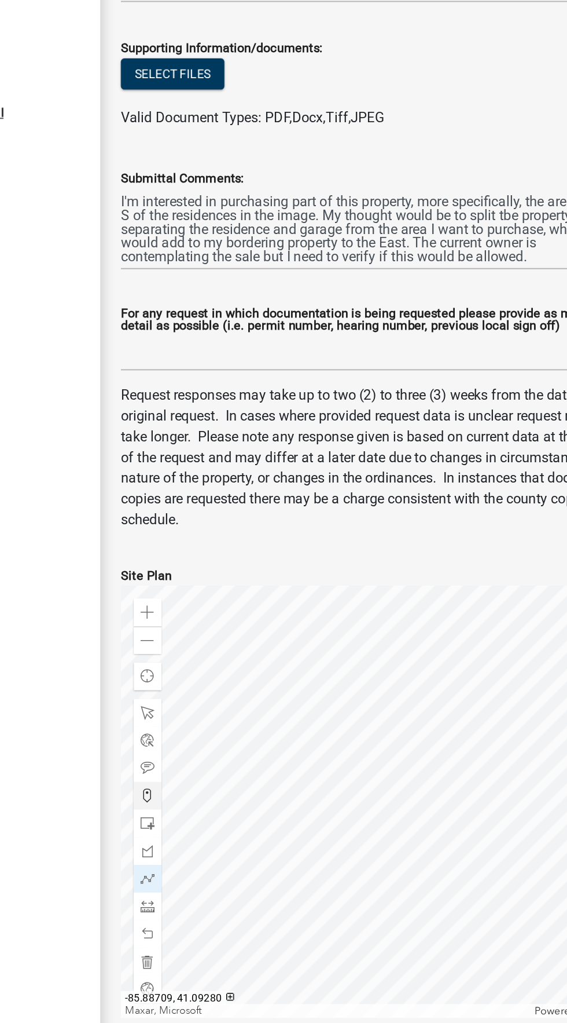
click at [235, 767] on div at bounding box center [240, 765] width 19 height 19
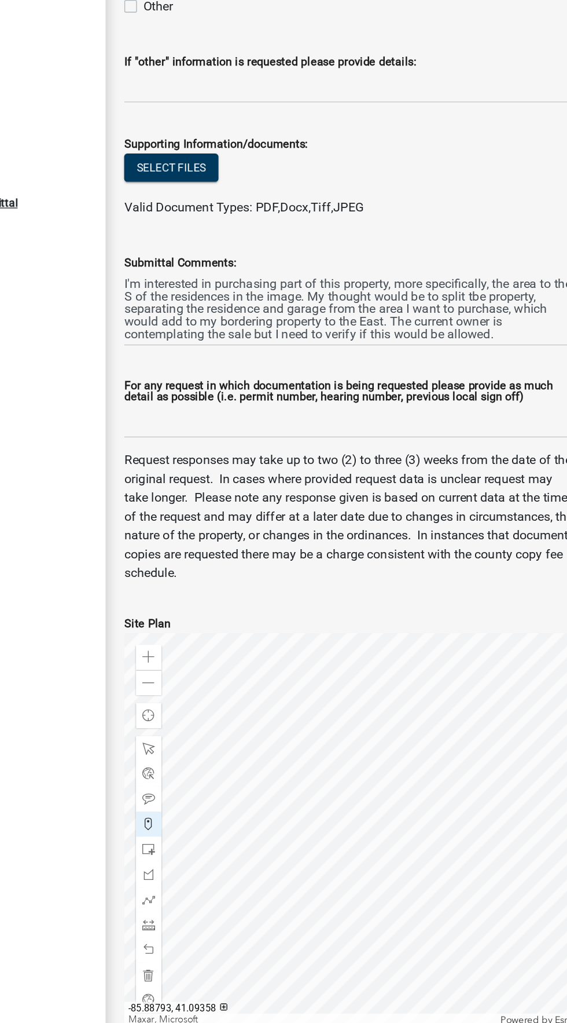
scroll to position [0, 0]
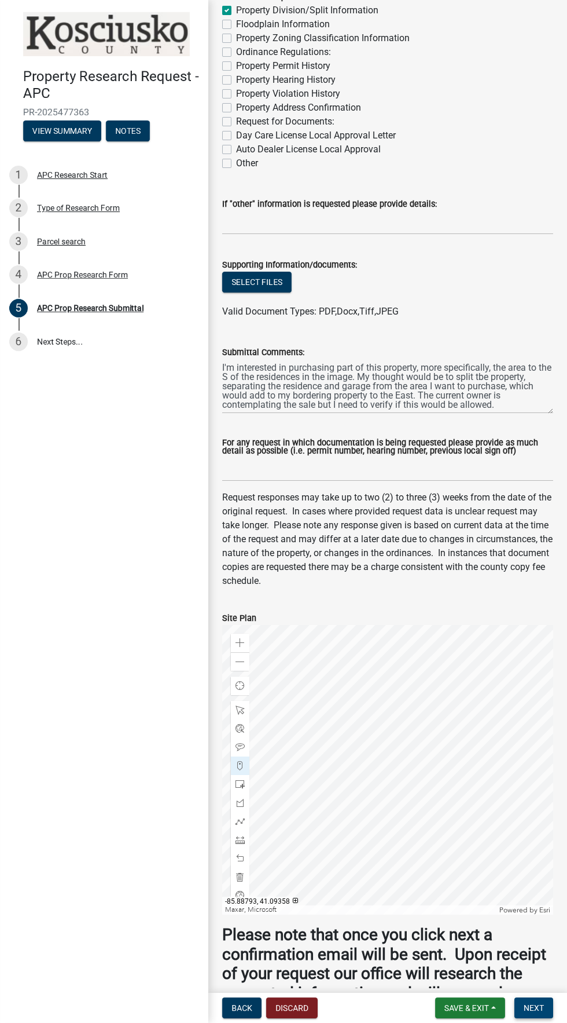
click at [537, 1018] on button "Next" at bounding box center [534, 1007] width 39 height 21
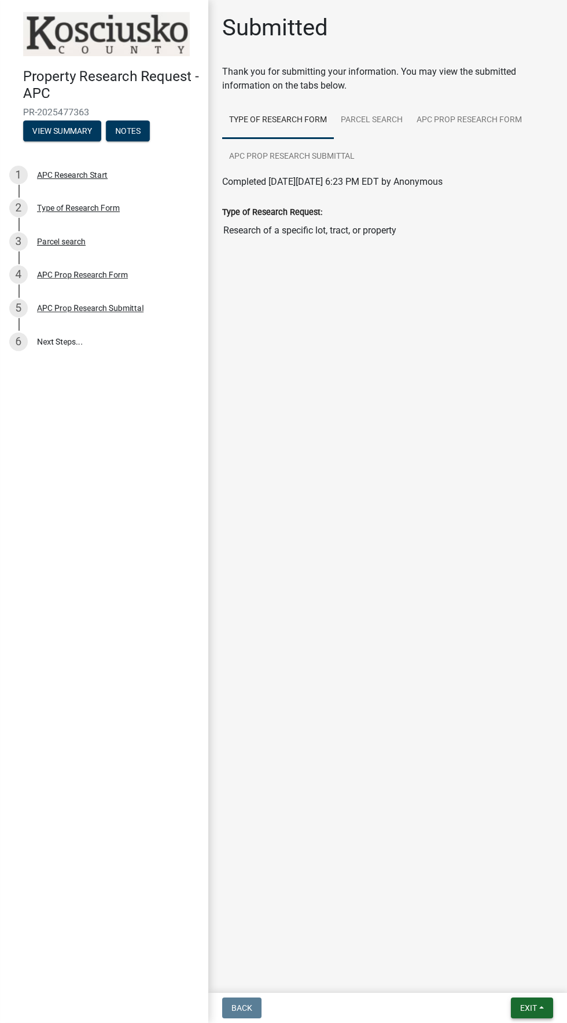
click at [542, 1018] on button "Exit" at bounding box center [532, 1007] width 42 height 21
click at [527, 991] on button "Save & Exit" at bounding box center [507, 978] width 93 height 28
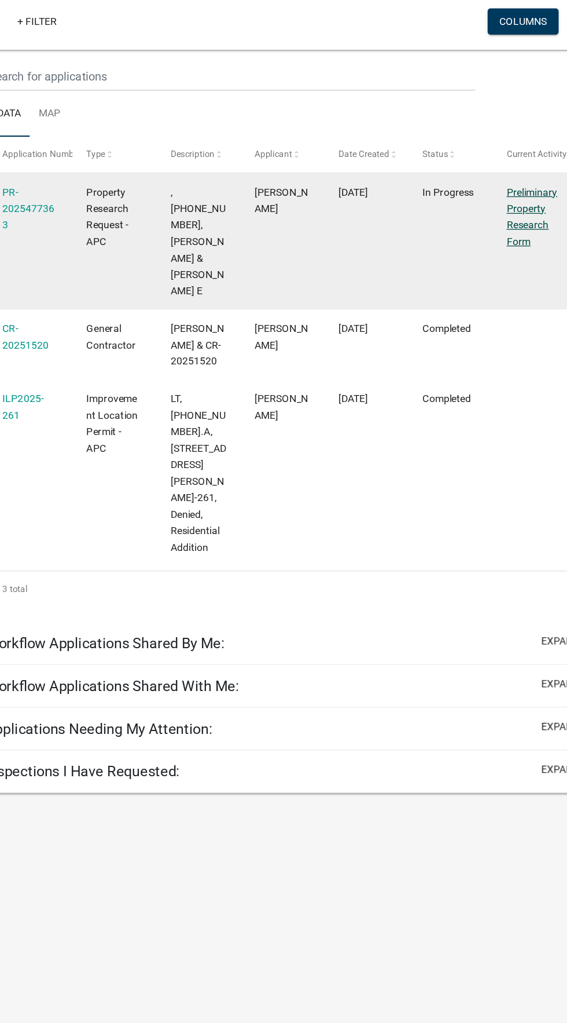
click at [478, 337] on link "Preliminary Property Research Form" at bounding box center [483, 342] width 41 height 49
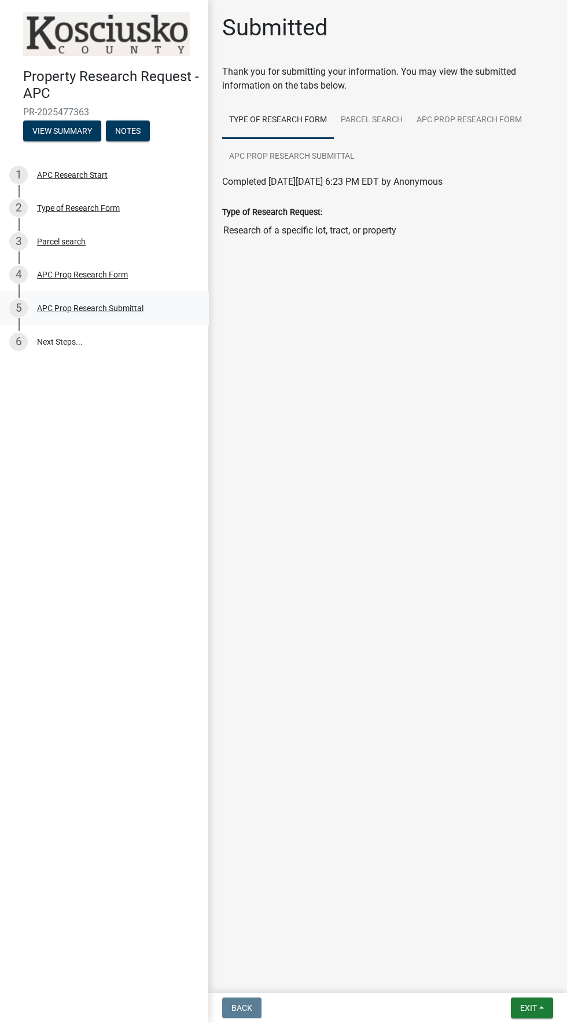
click at [122, 310] on div "APC Prop Research Submittal" at bounding box center [90, 308] width 107 height 8
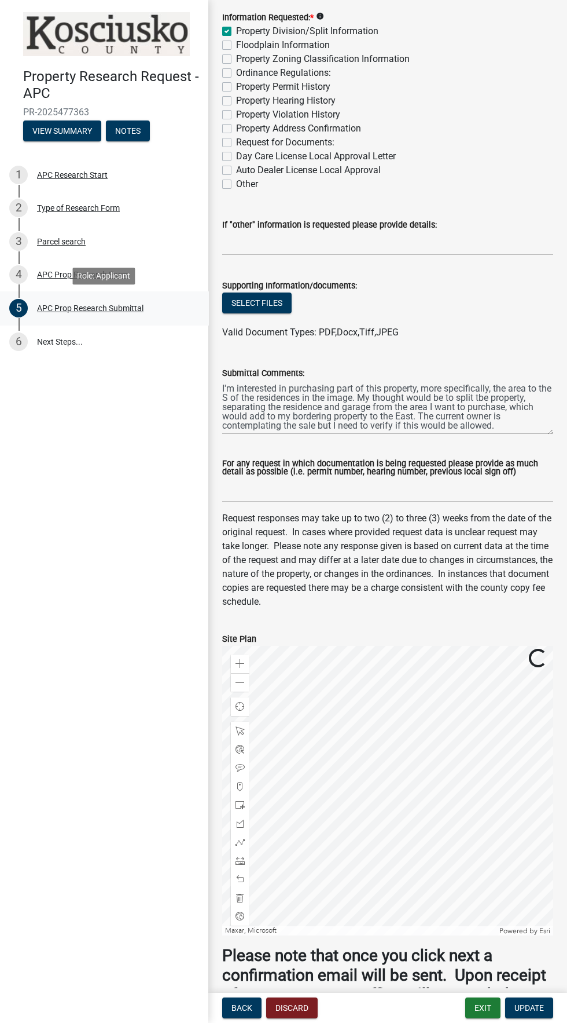
scroll to position [143, 0]
